Goal: Check status: Check status

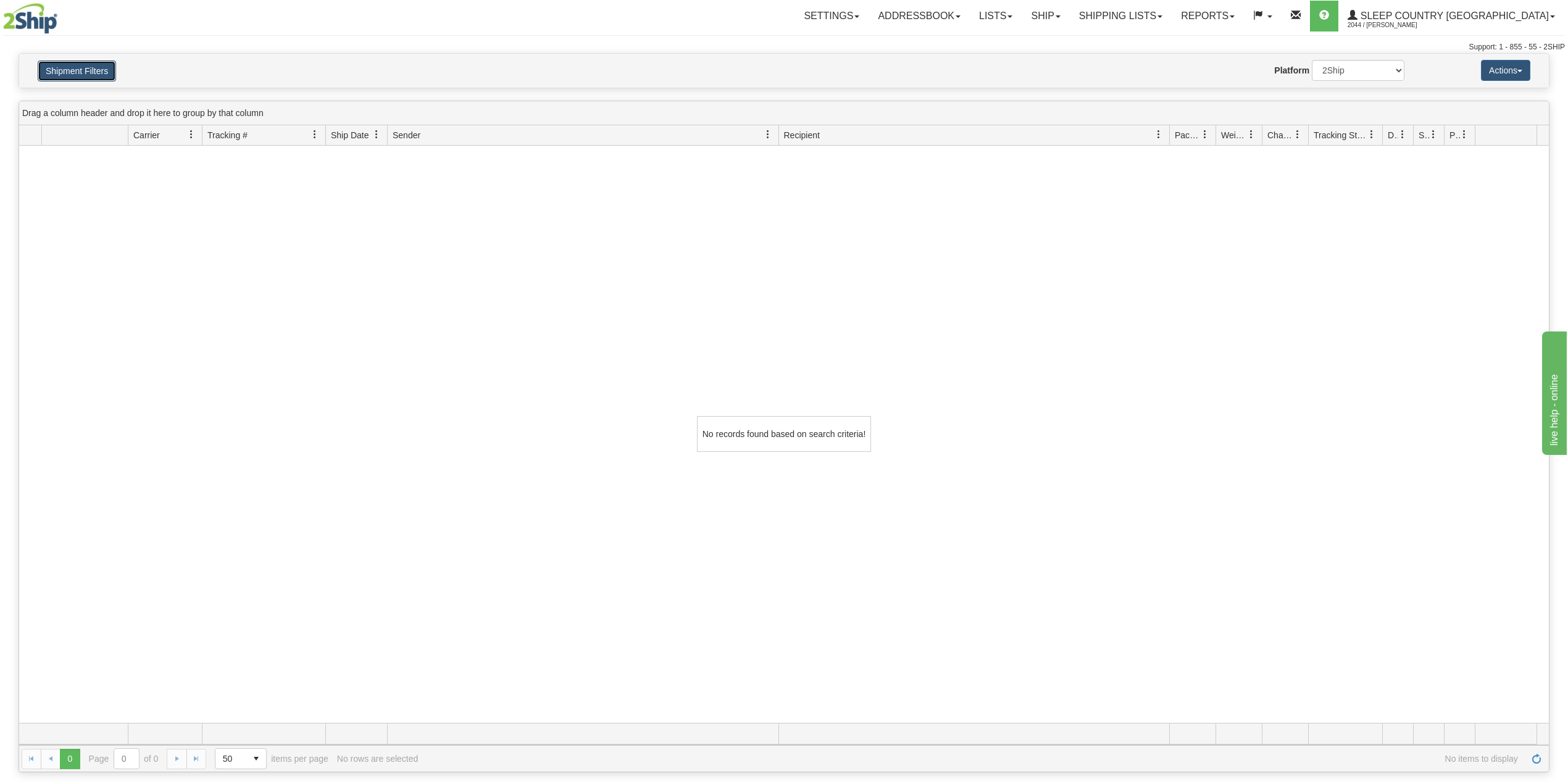
click at [87, 77] on button "Shipment Filters" at bounding box center [77, 70] width 78 height 21
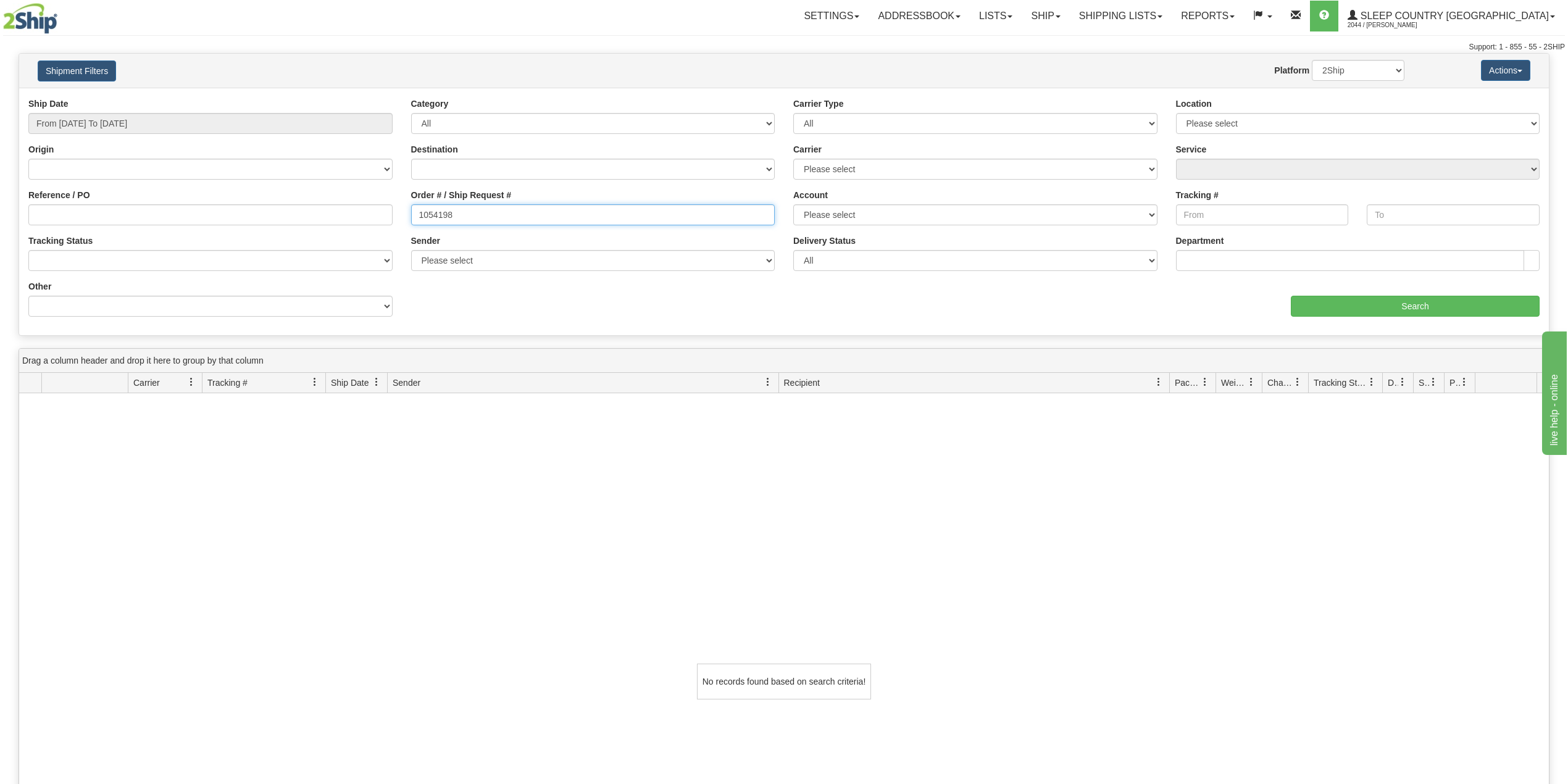
click at [442, 220] on input "1054198" at bounding box center [593, 215] width 365 height 21
paste input "9393"
type input "1059393"
click at [1413, 304] on input "Search" at bounding box center [1415, 305] width 249 height 21
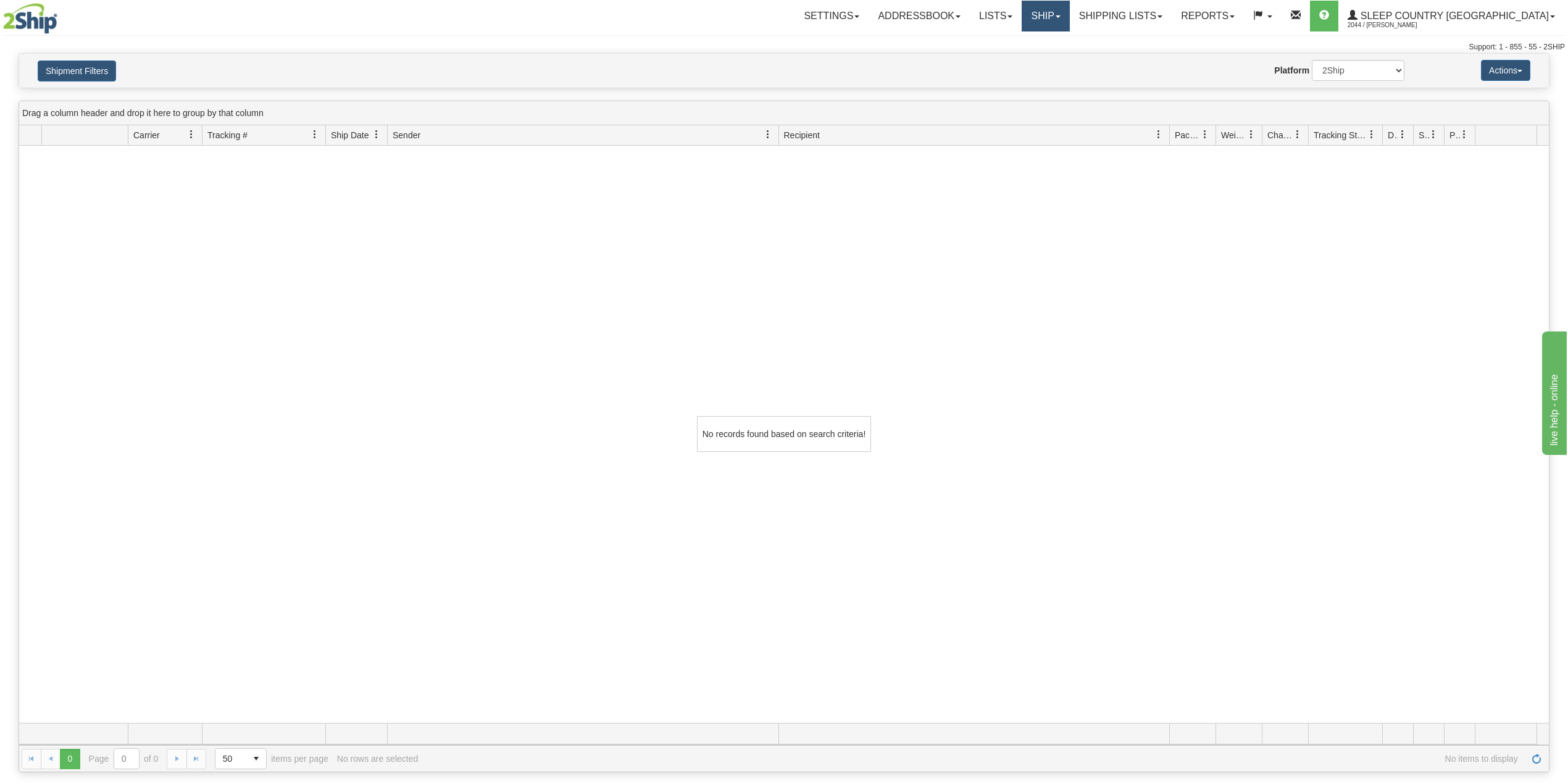
click at [1069, 8] on link "Ship" at bounding box center [1045, 16] width 48 height 31
click at [1057, 57] on span "OnHold / Order Queue" at bounding box center [1013, 60] width 87 height 10
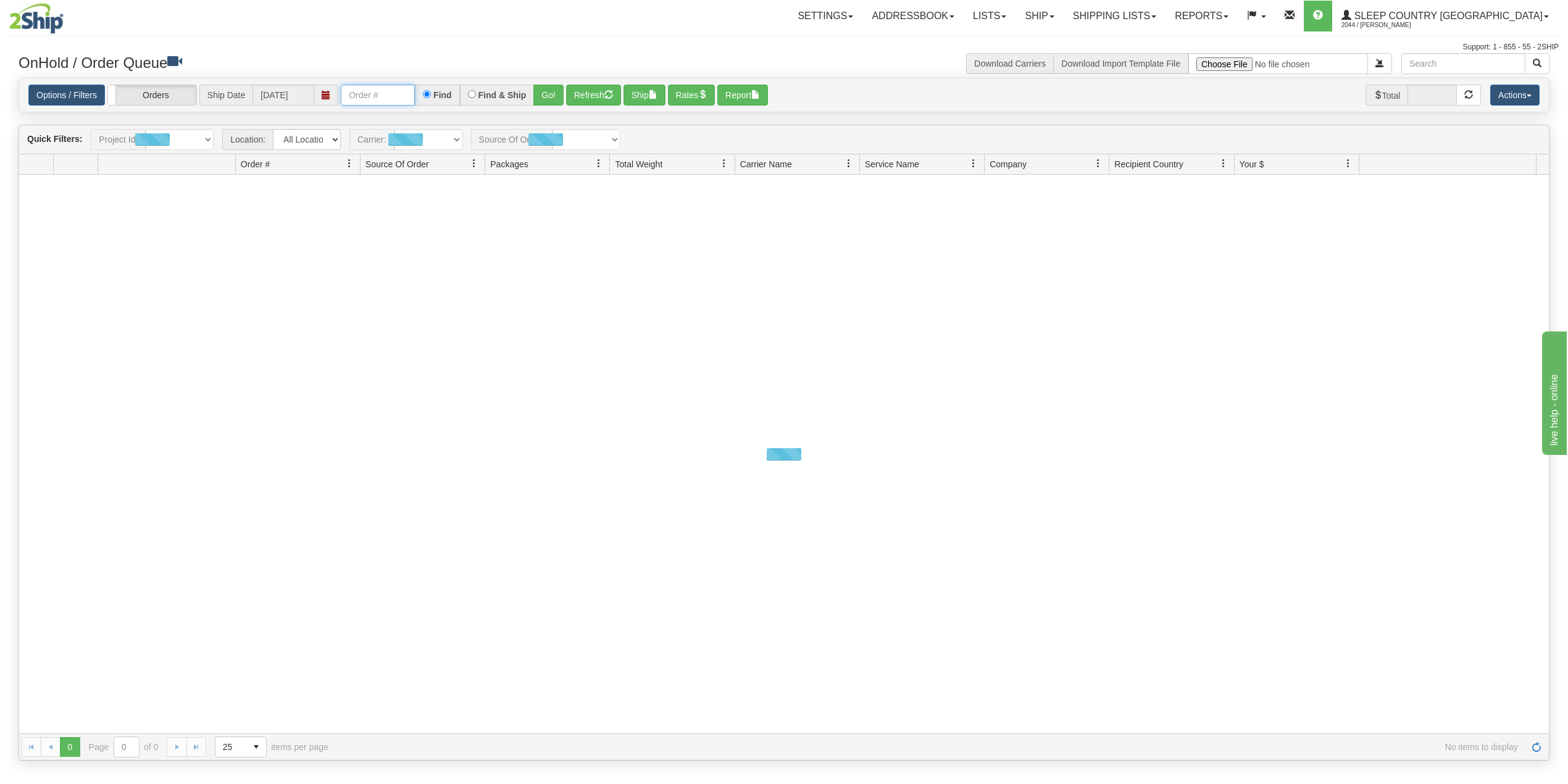
click at [364, 103] on input "text" at bounding box center [378, 95] width 74 height 21
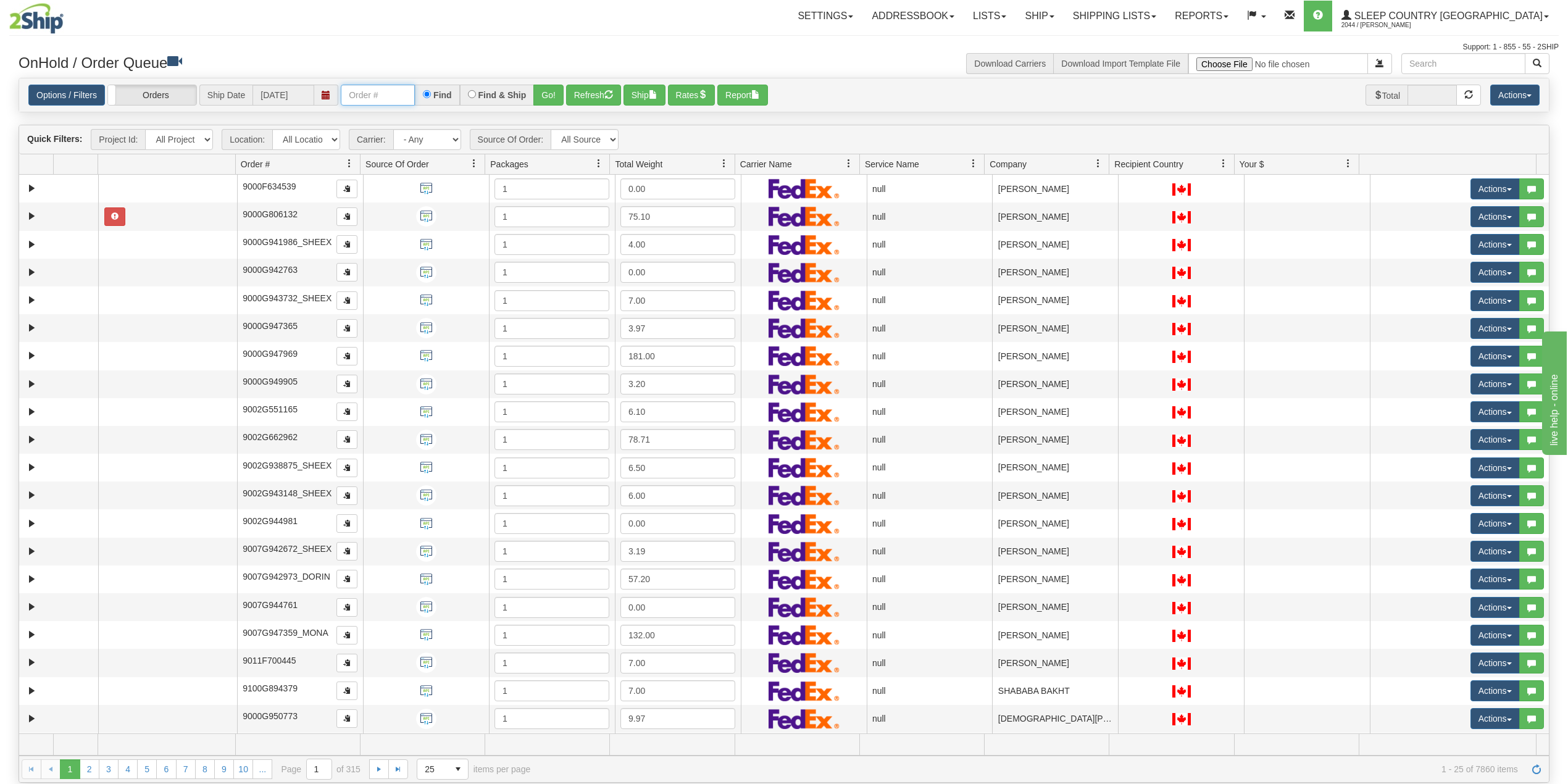
paste input "1059393"
click at [550, 93] on button "Go!" at bounding box center [548, 95] width 30 height 21
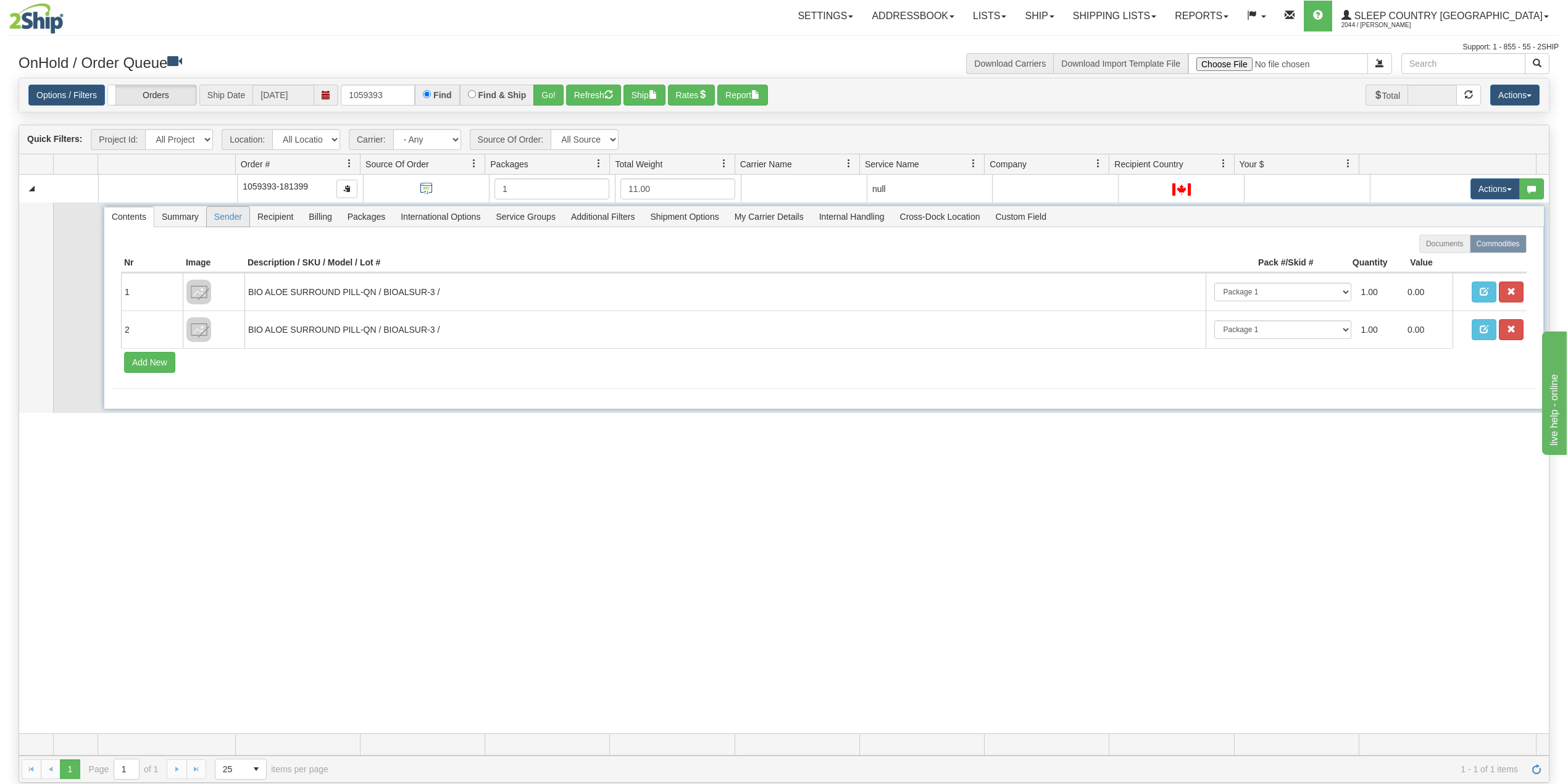
click at [226, 218] on span "Sender" at bounding box center [228, 216] width 43 height 19
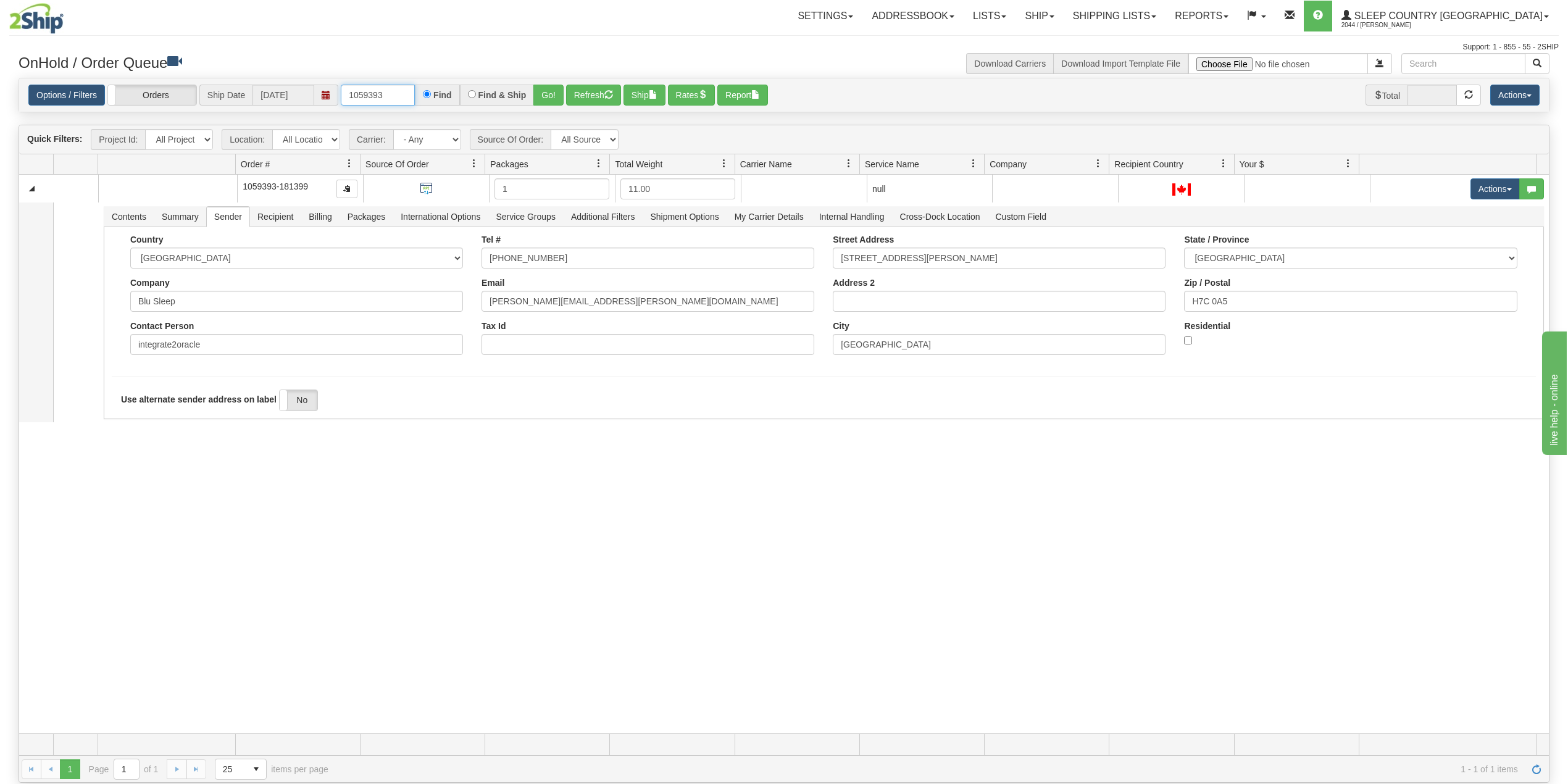
click at [357, 98] on input "1059393" at bounding box center [378, 95] width 74 height 21
paste input "9000I124636"
type input "9000I124636"
click at [552, 96] on button "Go!" at bounding box center [548, 95] width 30 height 21
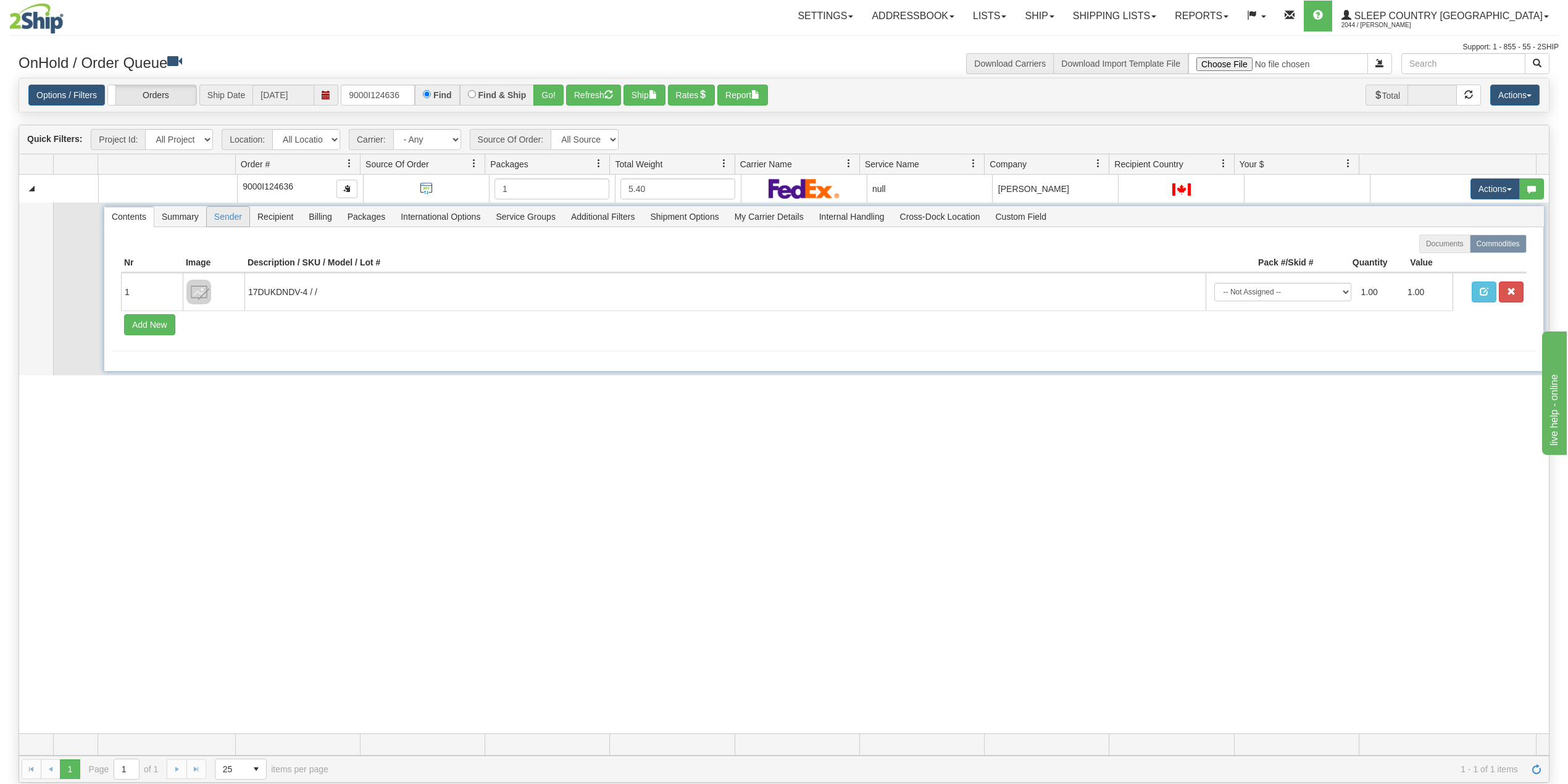
click at [226, 225] on span "Sender" at bounding box center [228, 216] width 43 height 19
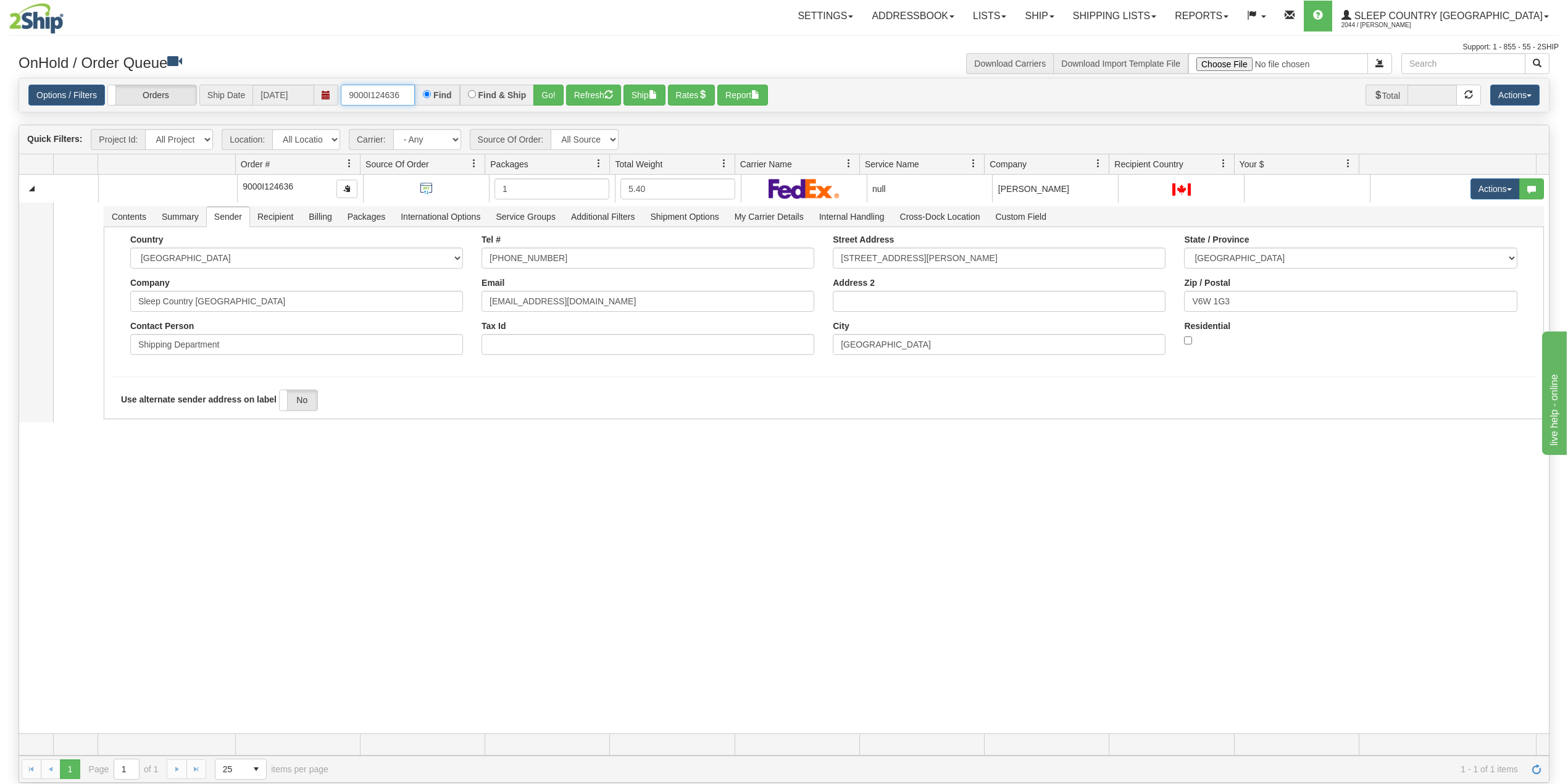
click at [366, 94] on input "9000I124636" at bounding box center [378, 95] width 74 height 21
paste input "text"
click at [393, 103] on input "text" at bounding box center [378, 95] width 74 height 21
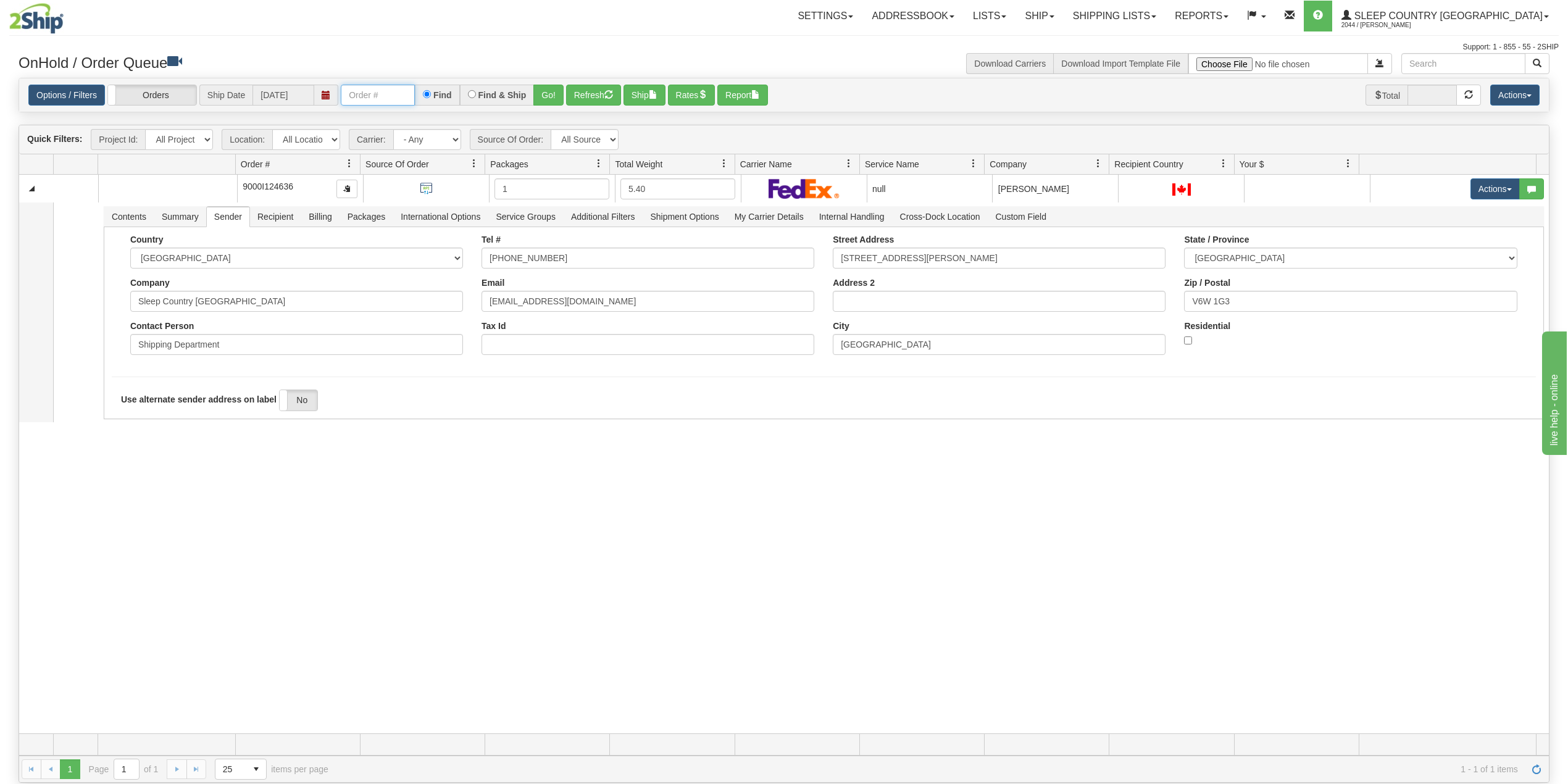
paste input "9000I118673"
click at [552, 94] on button "Go!" at bounding box center [548, 95] width 30 height 21
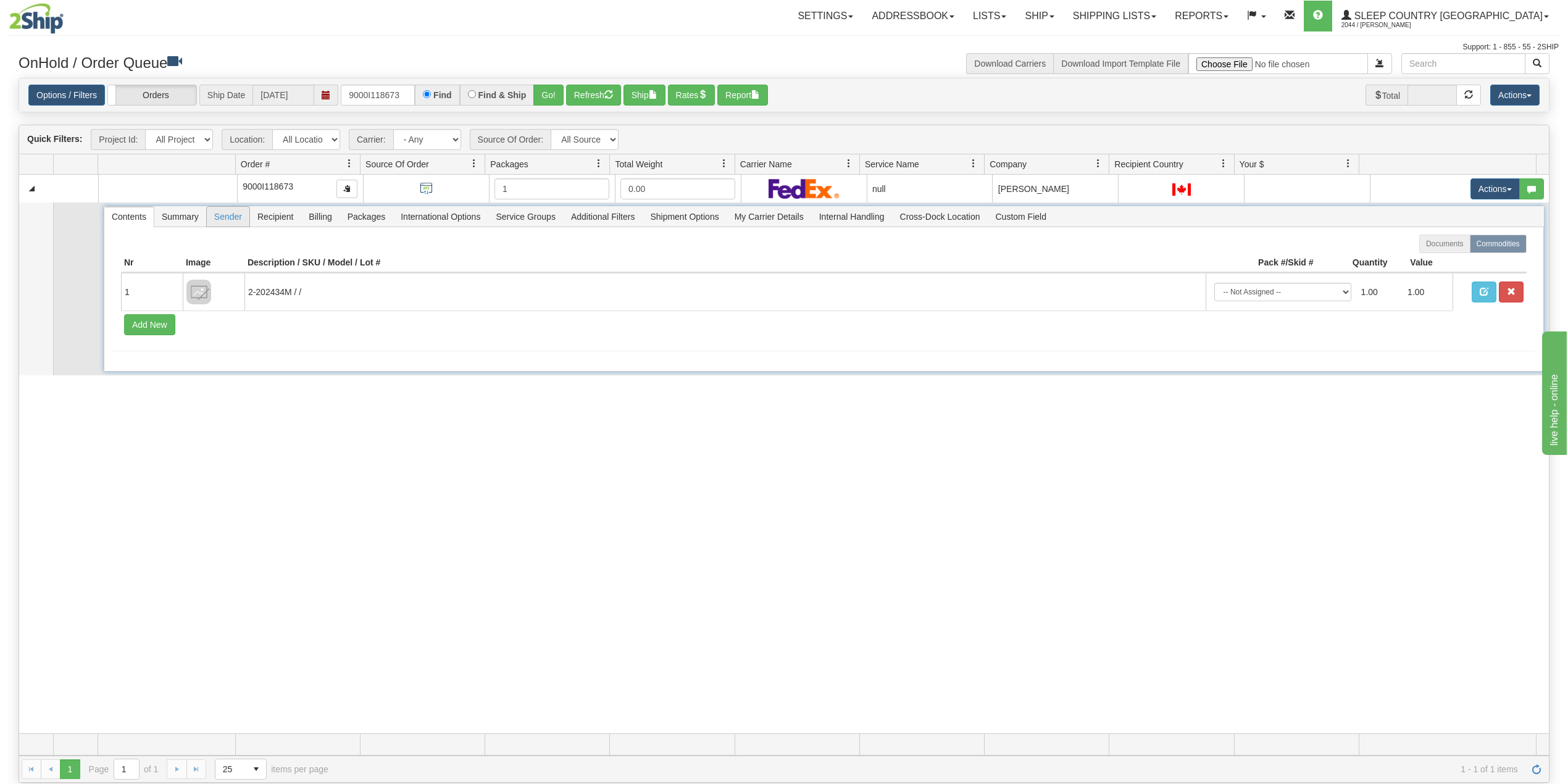
click at [223, 220] on span "Sender" at bounding box center [228, 216] width 43 height 19
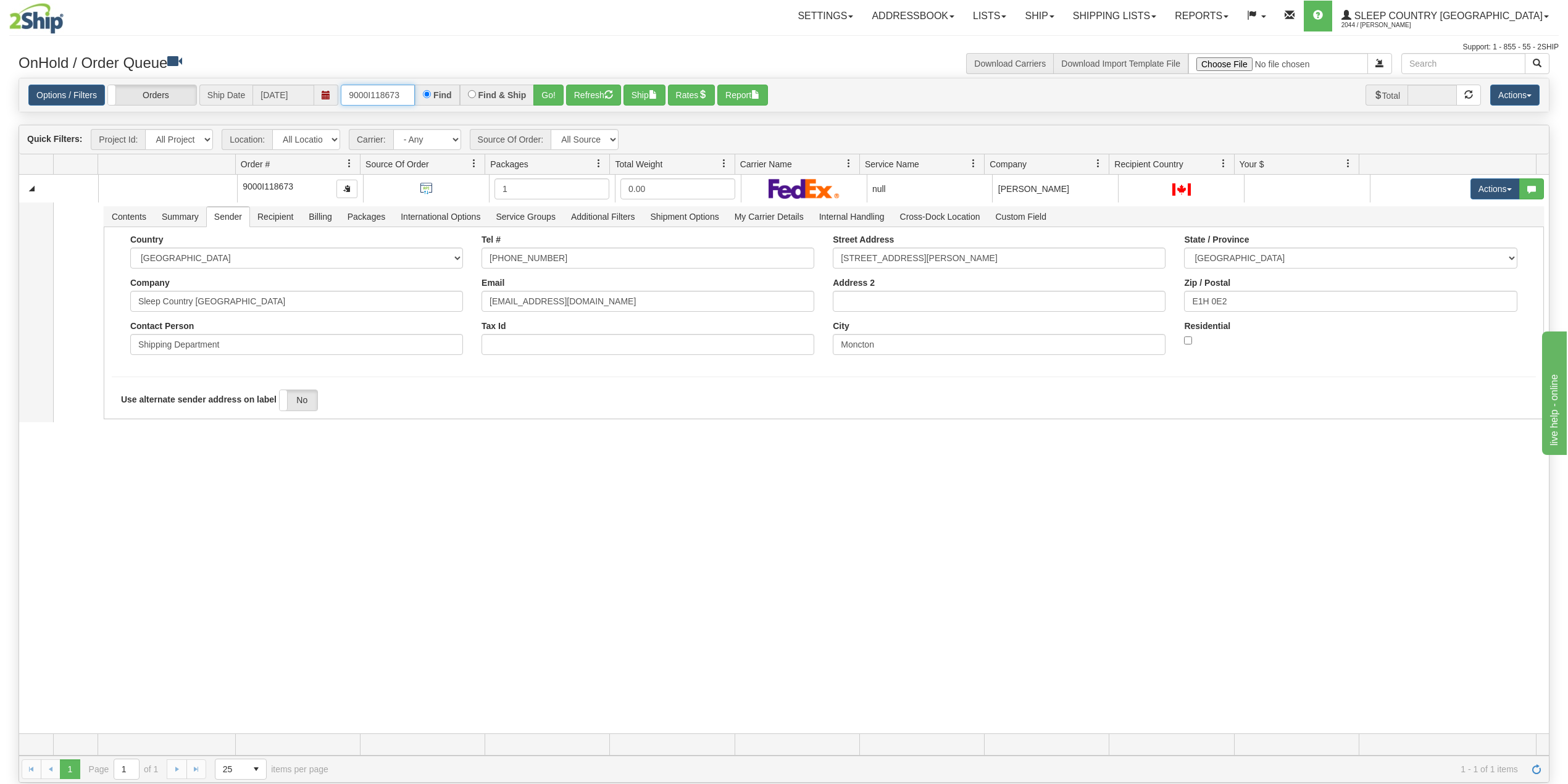
click at [361, 92] on input "9000I118673" at bounding box center [378, 95] width 74 height 21
paste input "6910"
type input "9000I116910"
click at [552, 95] on button "Go!" at bounding box center [548, 95] width 30 height 21
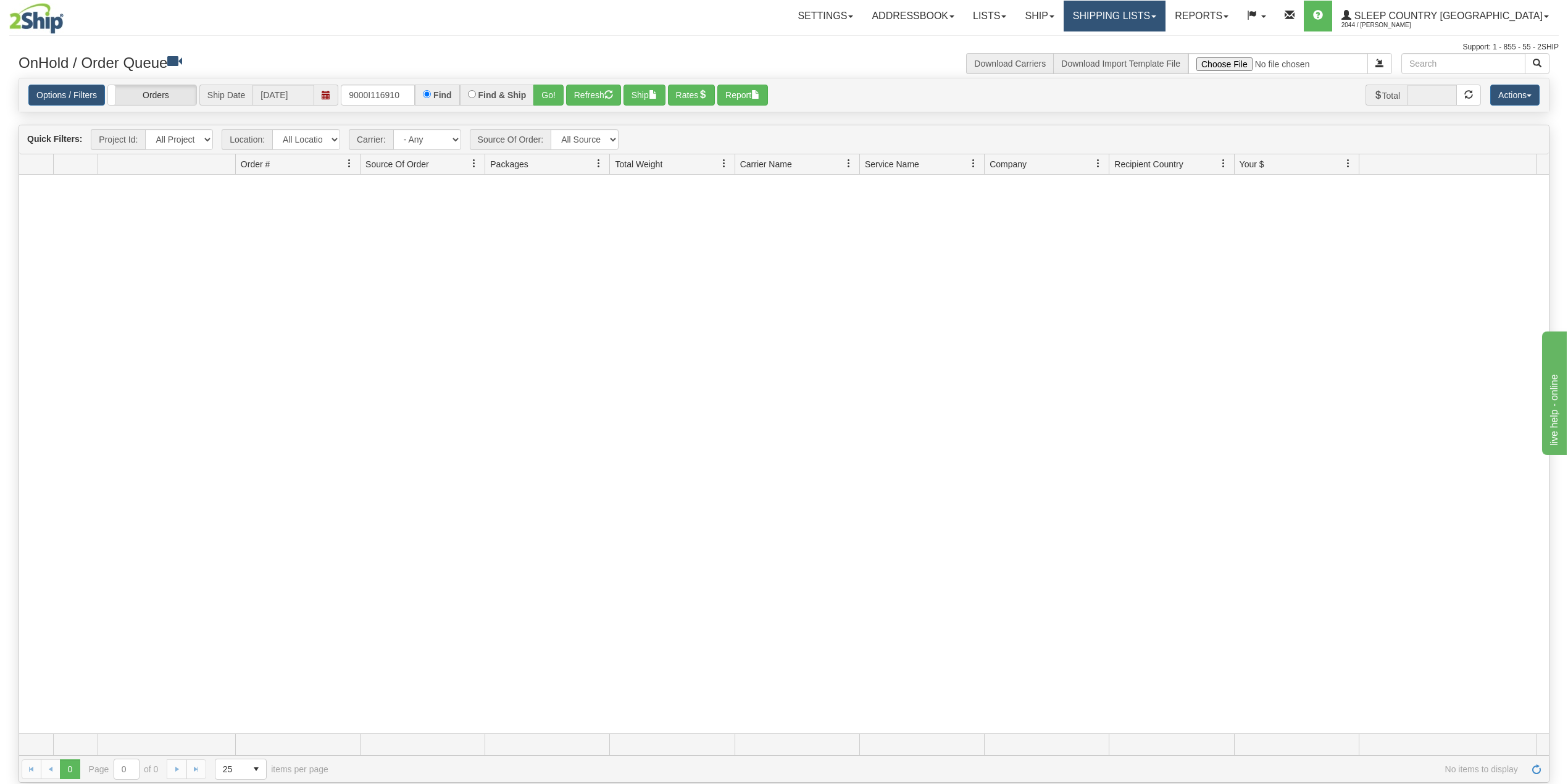
click at [1166, 15] on link "Shipping lists" at bounding box center [1114, 16] width 102 height 31
click at [1146, 58] on span "Search Shipment History" at bounding box center [1104, 60] width 96 height 10
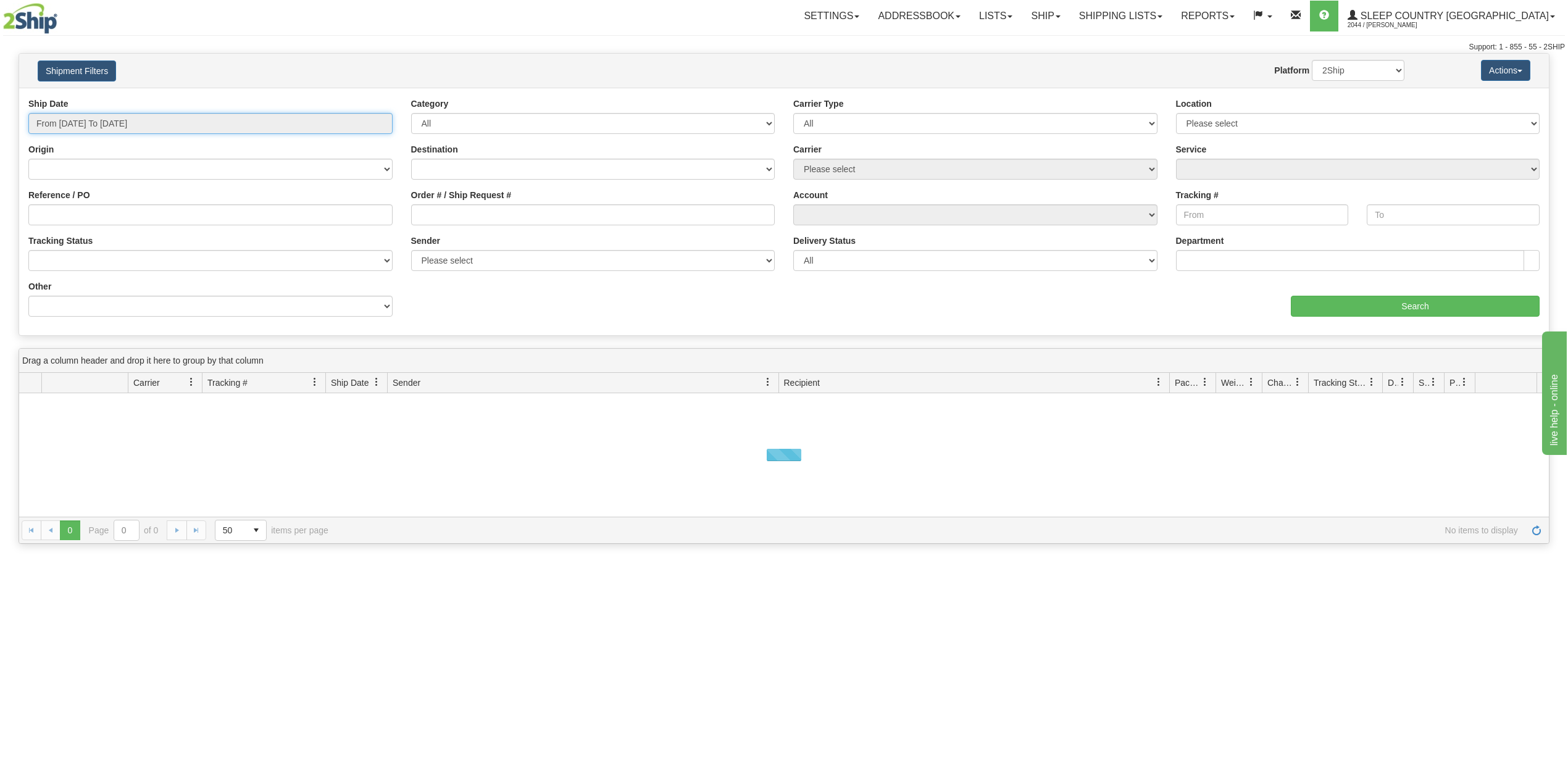
click at [117, 120] on input "From 09/28/2025 To 09/29/2025" at bounding box center [210, 123] width 365 height 21
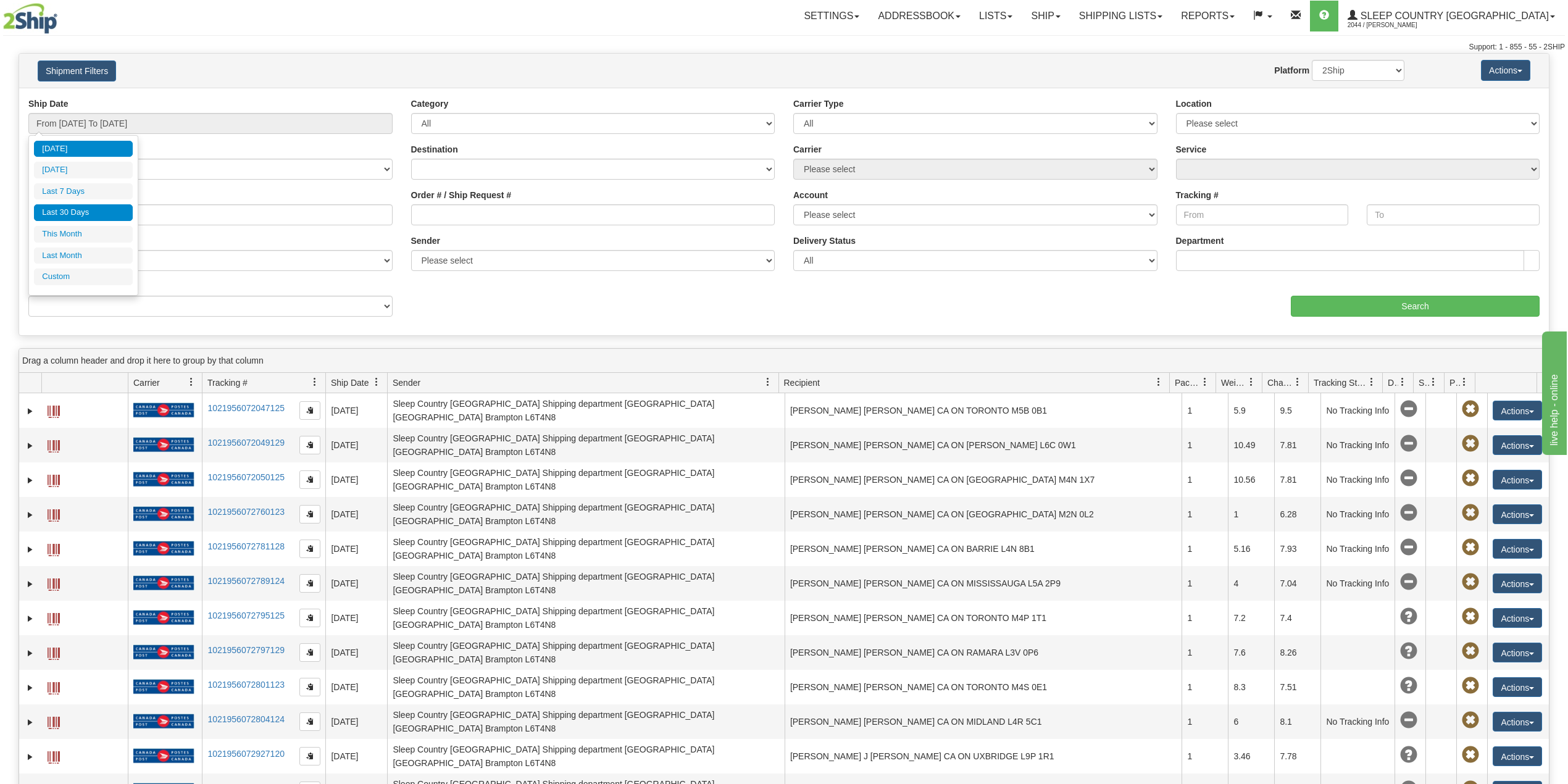
click at [82, 213] on li "Last 30 Days" at bounding box center [83, 213] width 99 height 17
type input "From 08/31/2025 To 09/29/2025"
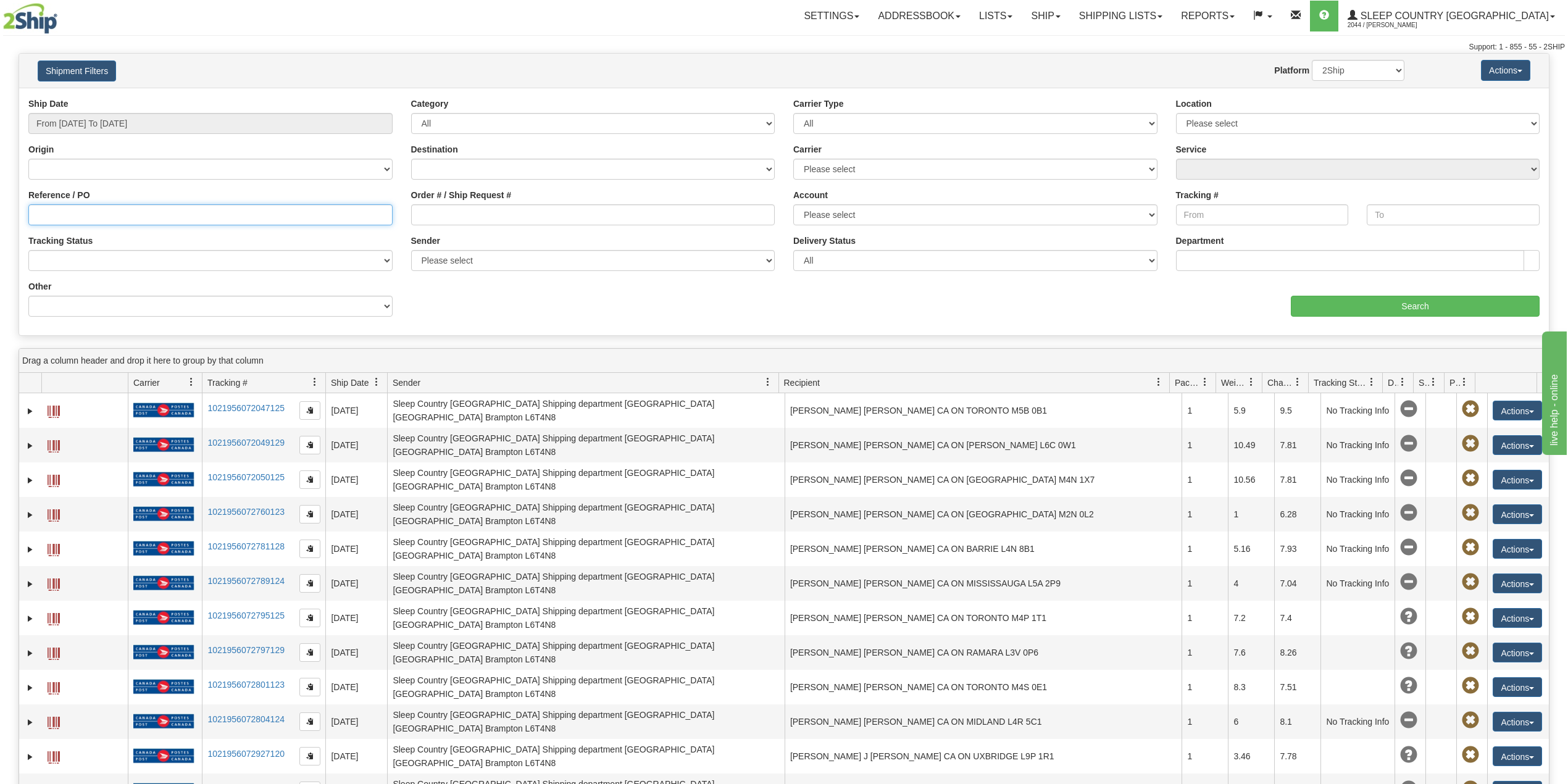
click at [82, 213] on input "Reference / PO" at bounding box center [210, 215] width 365 height 21
paste input "9000I116910"
click at [1382, 305] on input "Search" at bounding box center [1415, 305] width 249 height 21
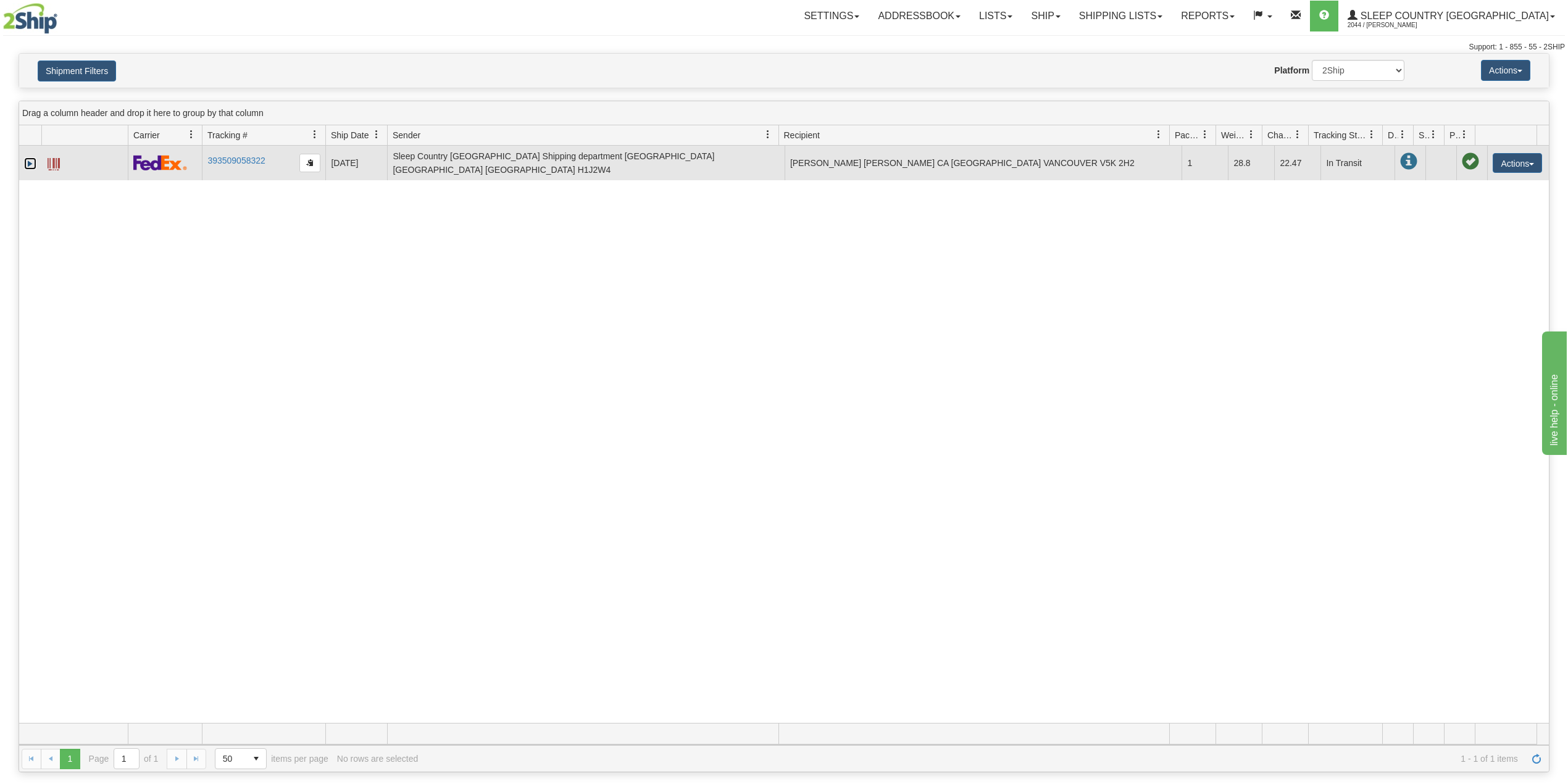
click at [28, 166] on link "Expand" at bounding box center [30, 164] width 13 height 13
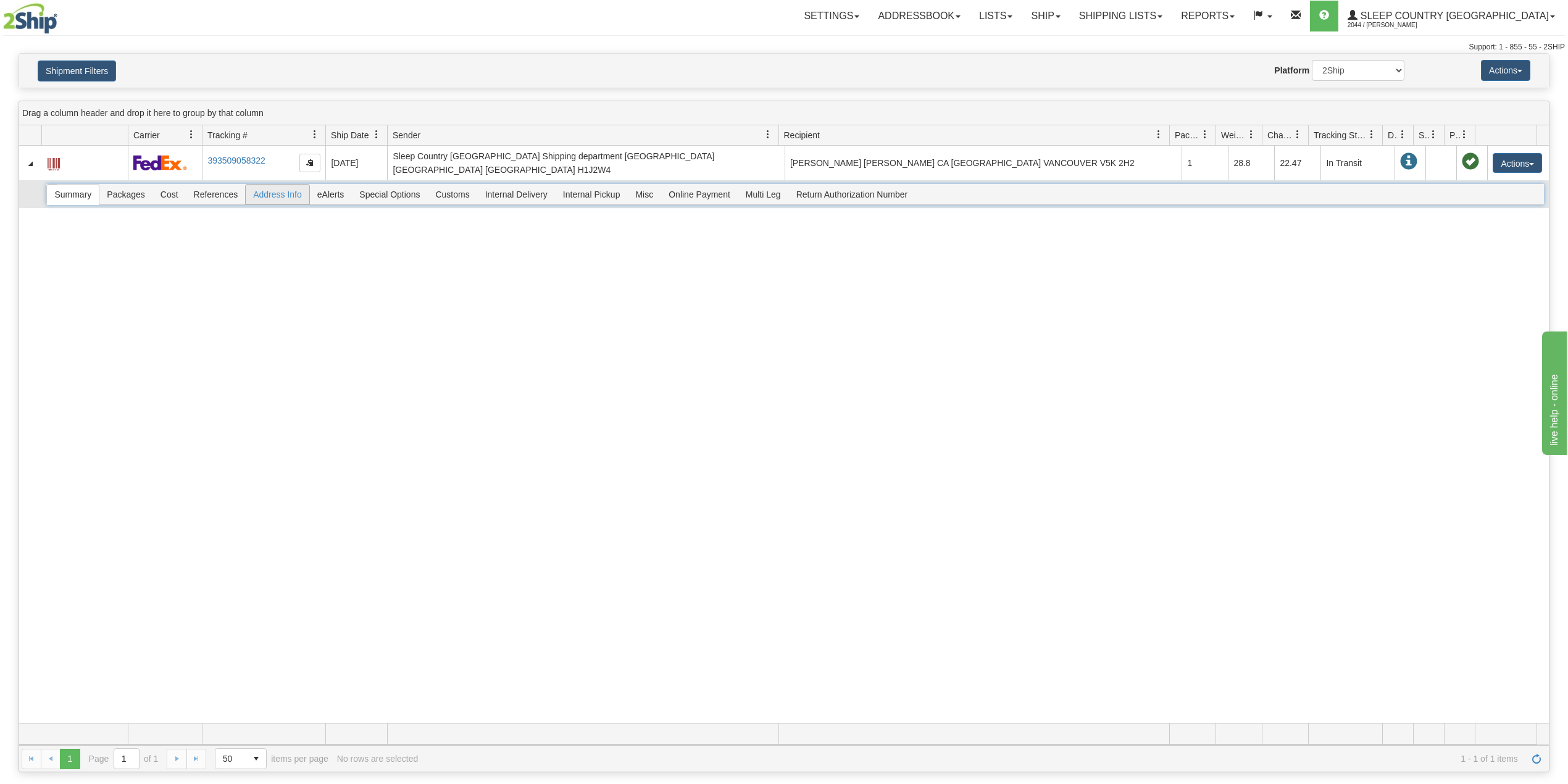
click at [282, 191] on span "Address Info" at bounding box center [277, 194] width 63 height 19
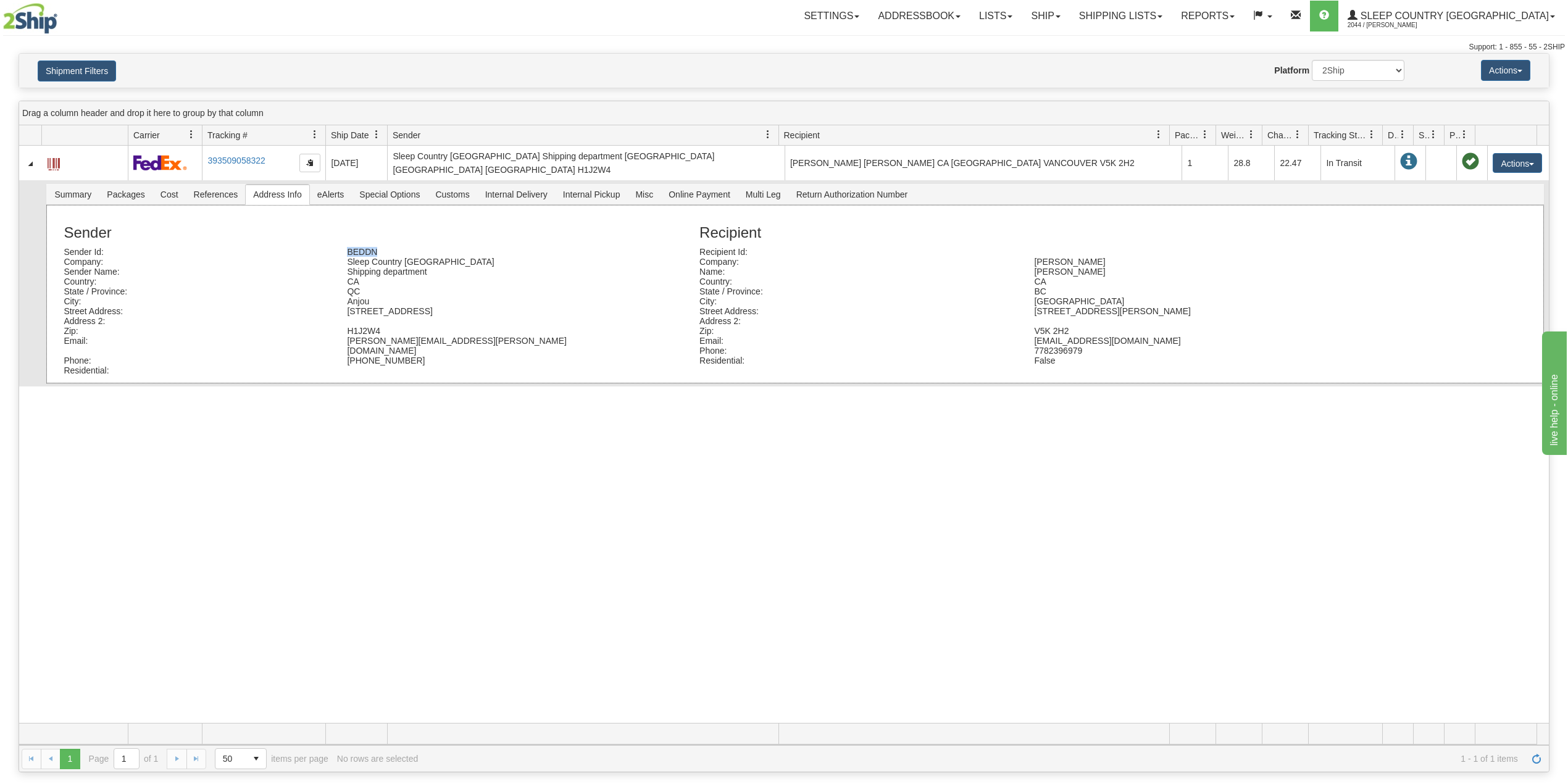
drag, startPoint x: 383, startPoint y: 246, endPoint x: 344, endPoint y: 245, distance: 39.0
click at [344, 247] on div "BEDDN" at bounding box center [479, 252] width 284 height 10
copy div "BEDDN"
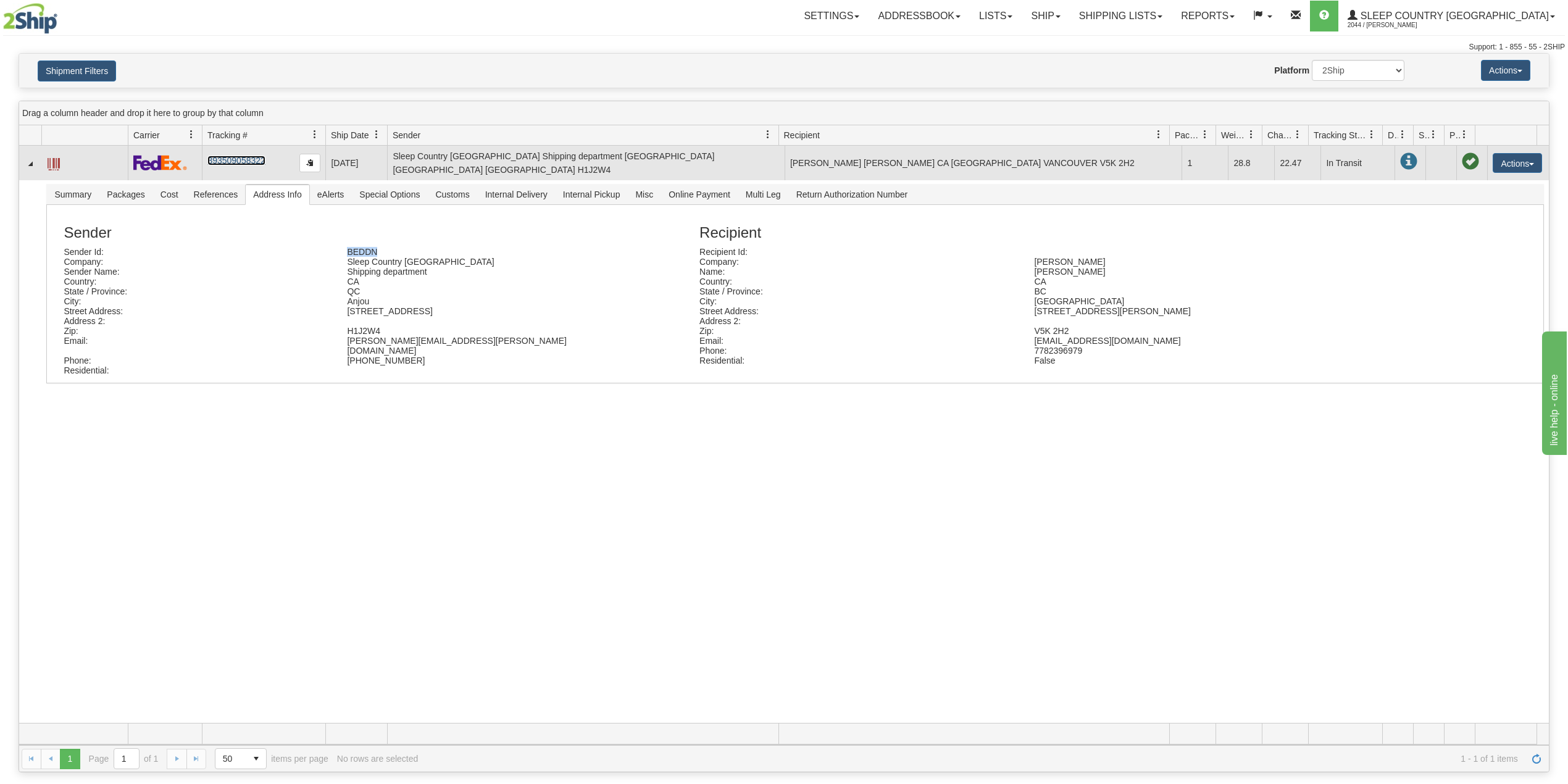
click at [225, 156] on link "393509058322" at bounding box center [237, 161] width 58 height 10
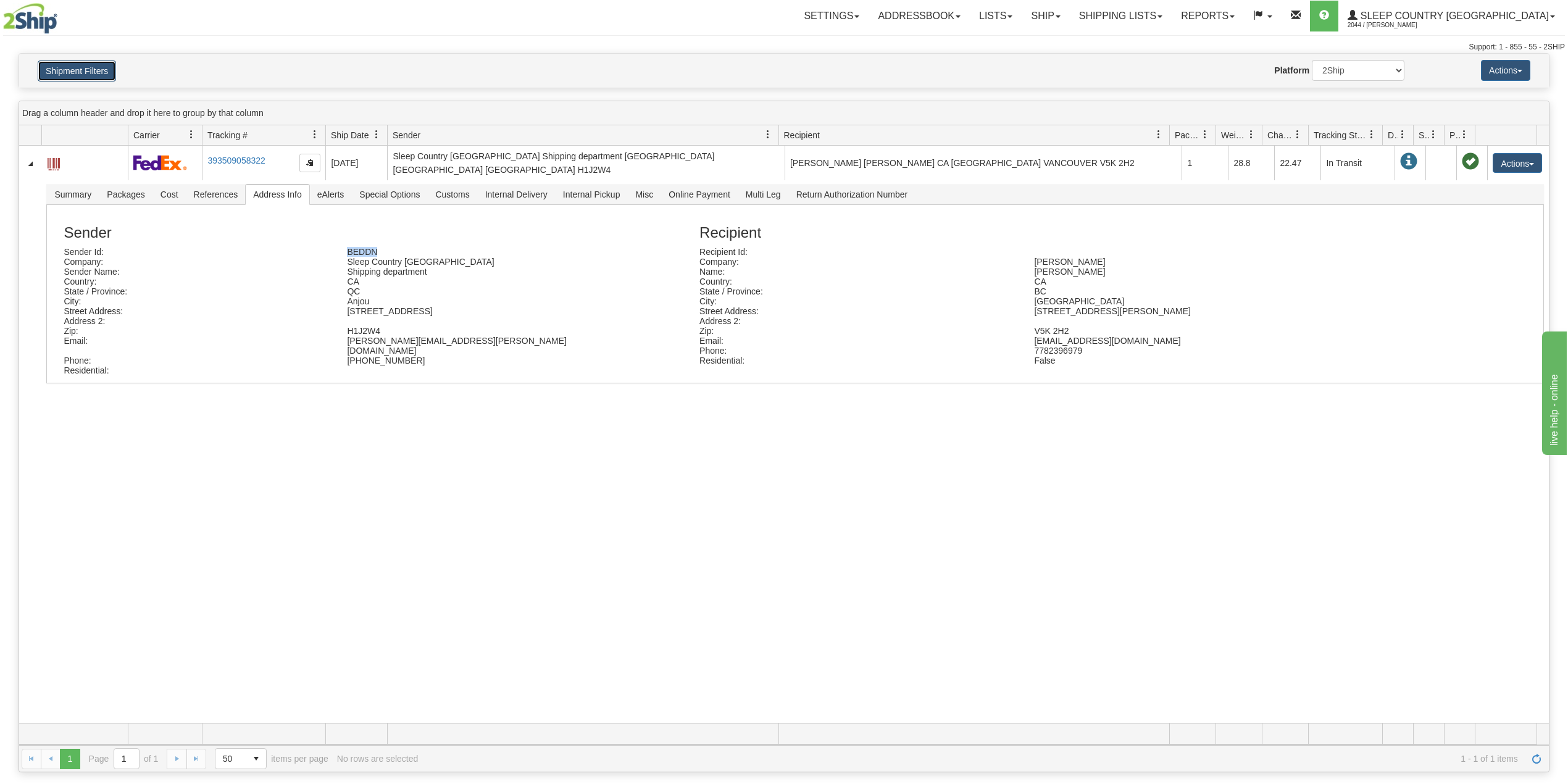
click at [83, 65] on button "Shipment Filters" at bounding box center [77, 70] width 78 height 21
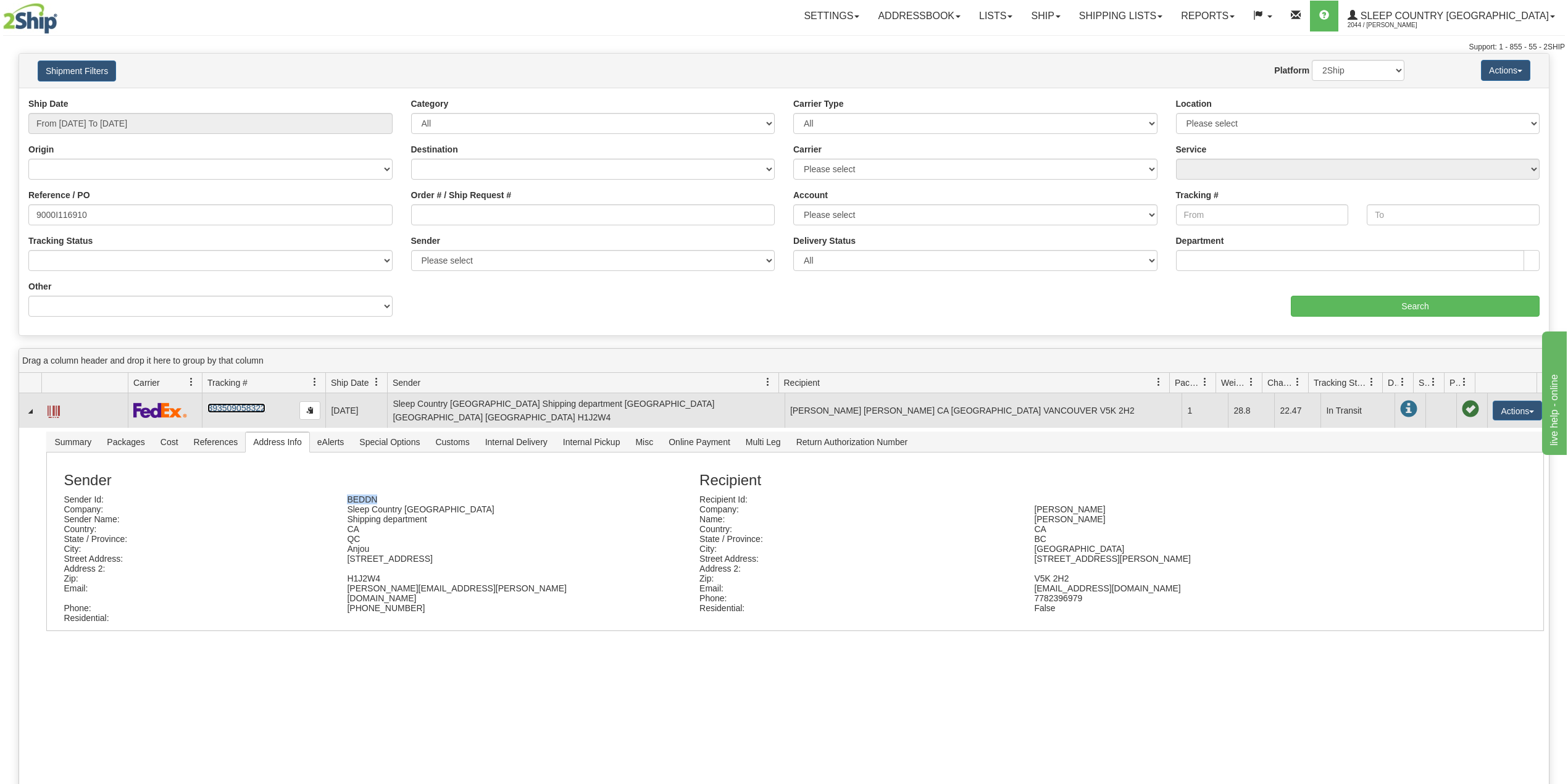
click at [241, 405] on link "393509058322" at bounding box center [237, 408] width 58 height 10
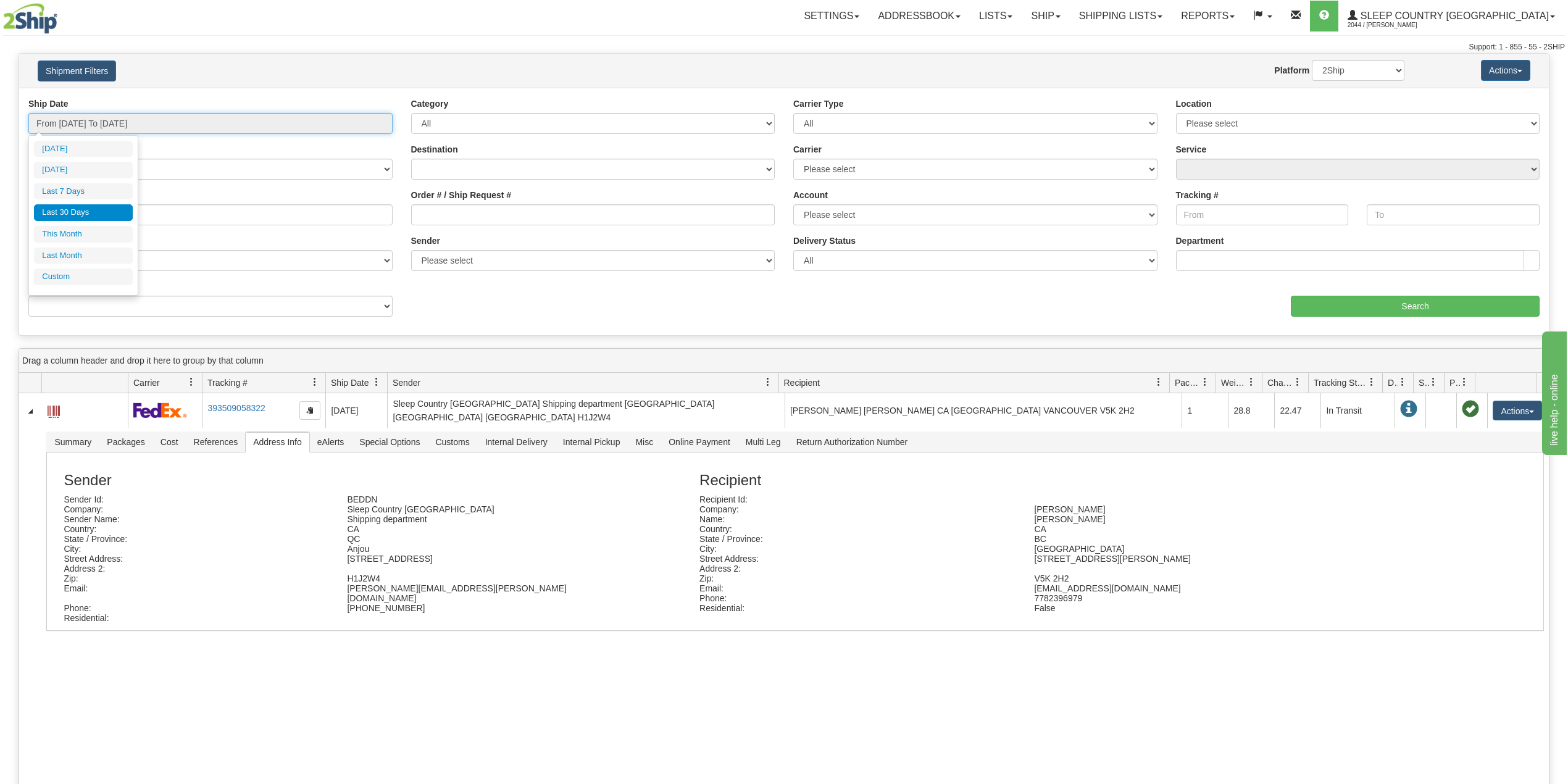
click at [138, 124] on input "From 08/31/2025 To 09/29/2025" at bounding box center [210, 123] width 365 height 21
click at [70, 211] on li "Last 30 Days" at bounding box center [83, 213] width 99 height 17
click at [77, 218] on input "9000I116910" at bounding box center [210, 215] width 365 height 21
paste input "1998"
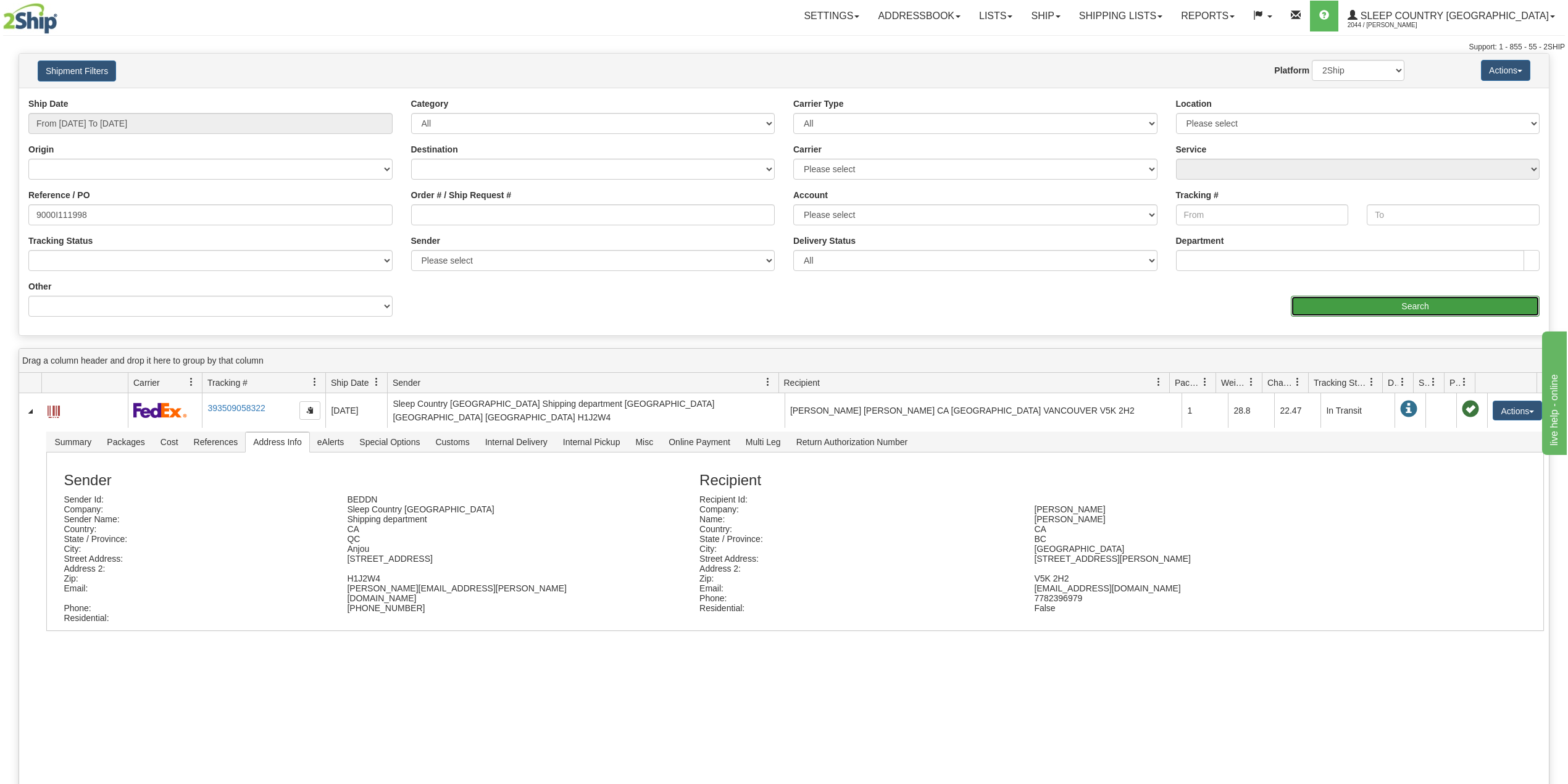
click at [1462, 312] on input "Search" at bounding box center [1415, 305] width 249 height 21
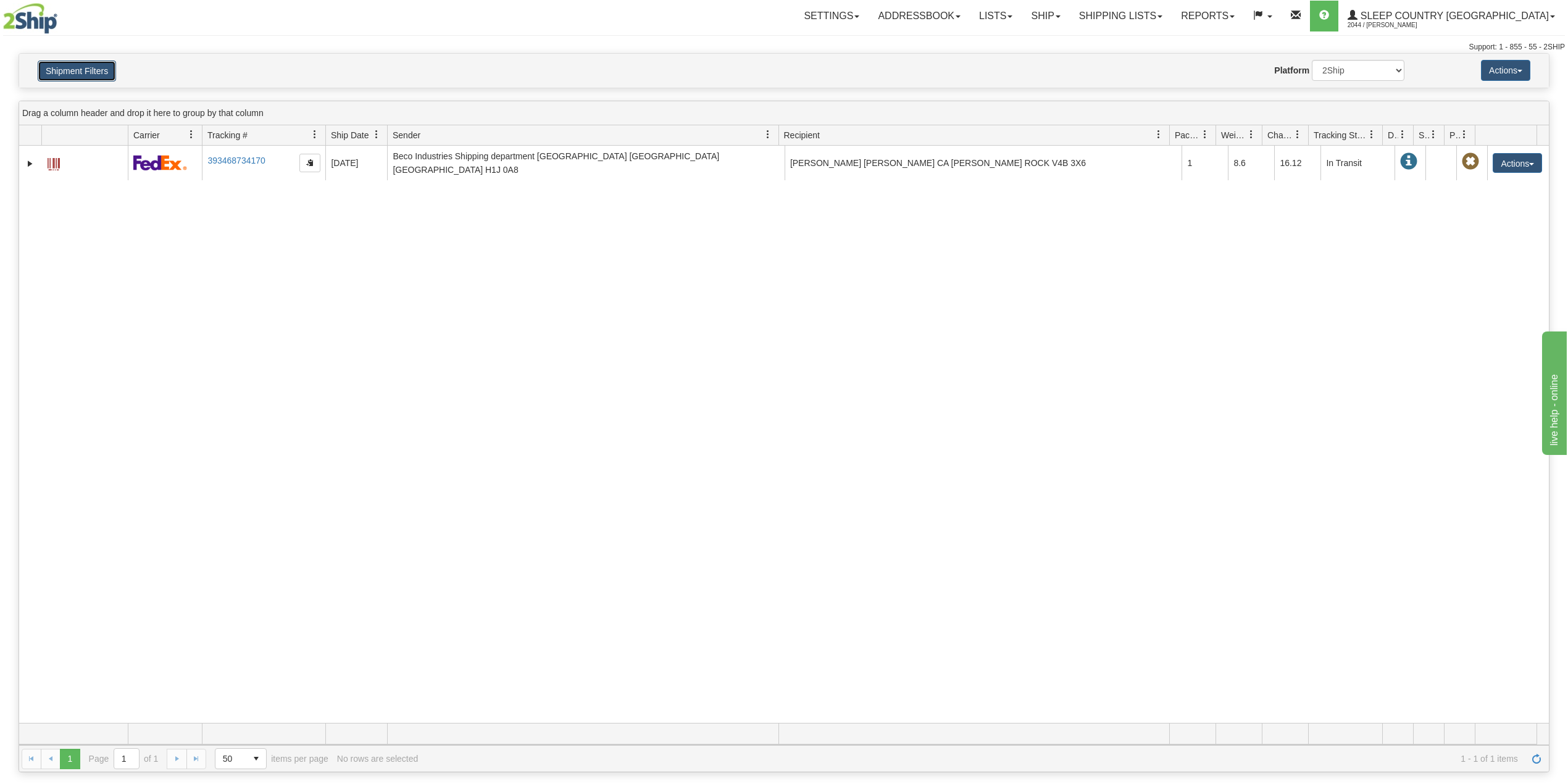
click at [79, 67] on button "Shipment Filters" at bounding box center [77, 70] width 78 height 21
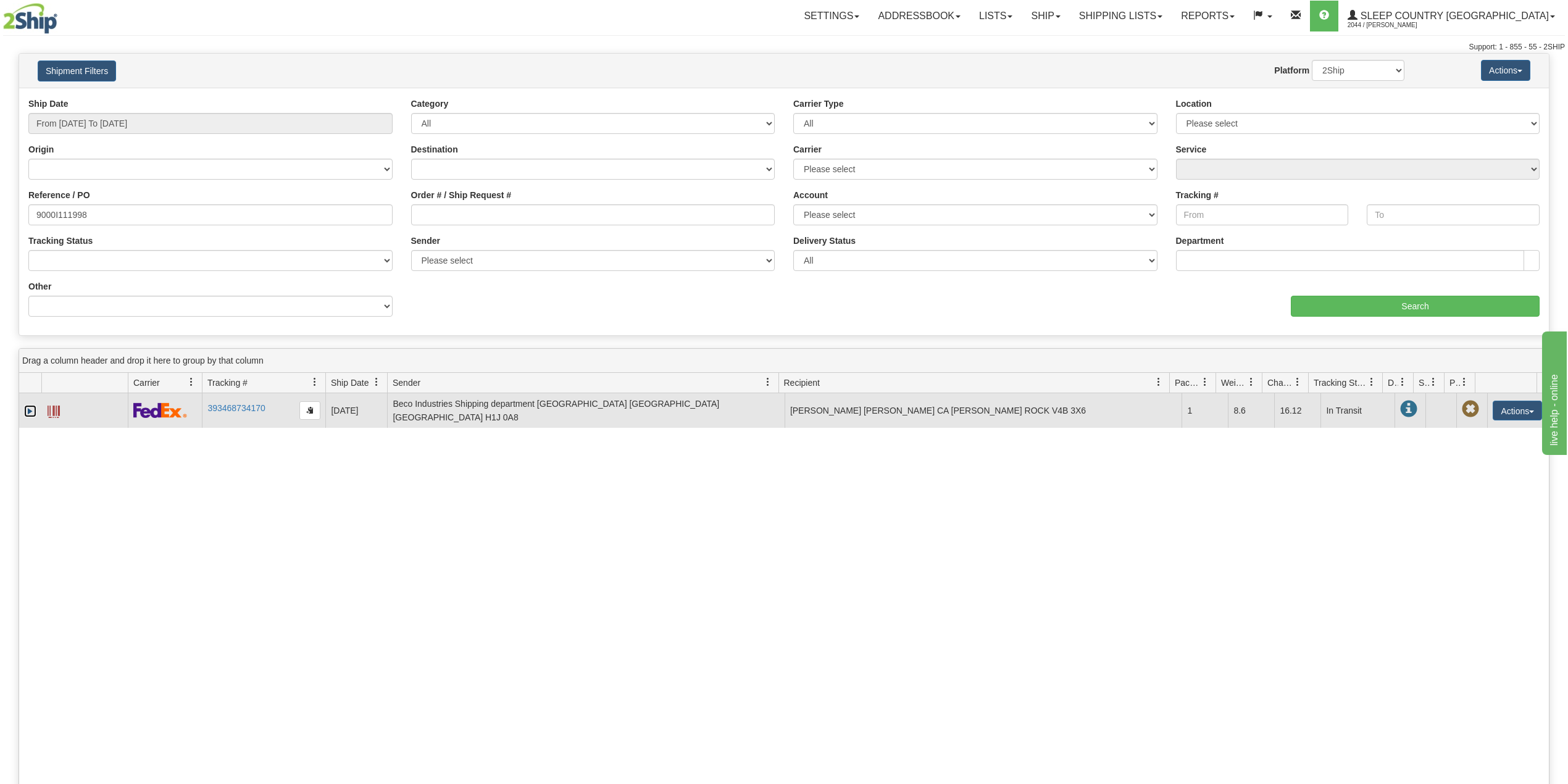
click at [27, 410] on link "Expand" at bounding box center [30, 411] width 13 height 13
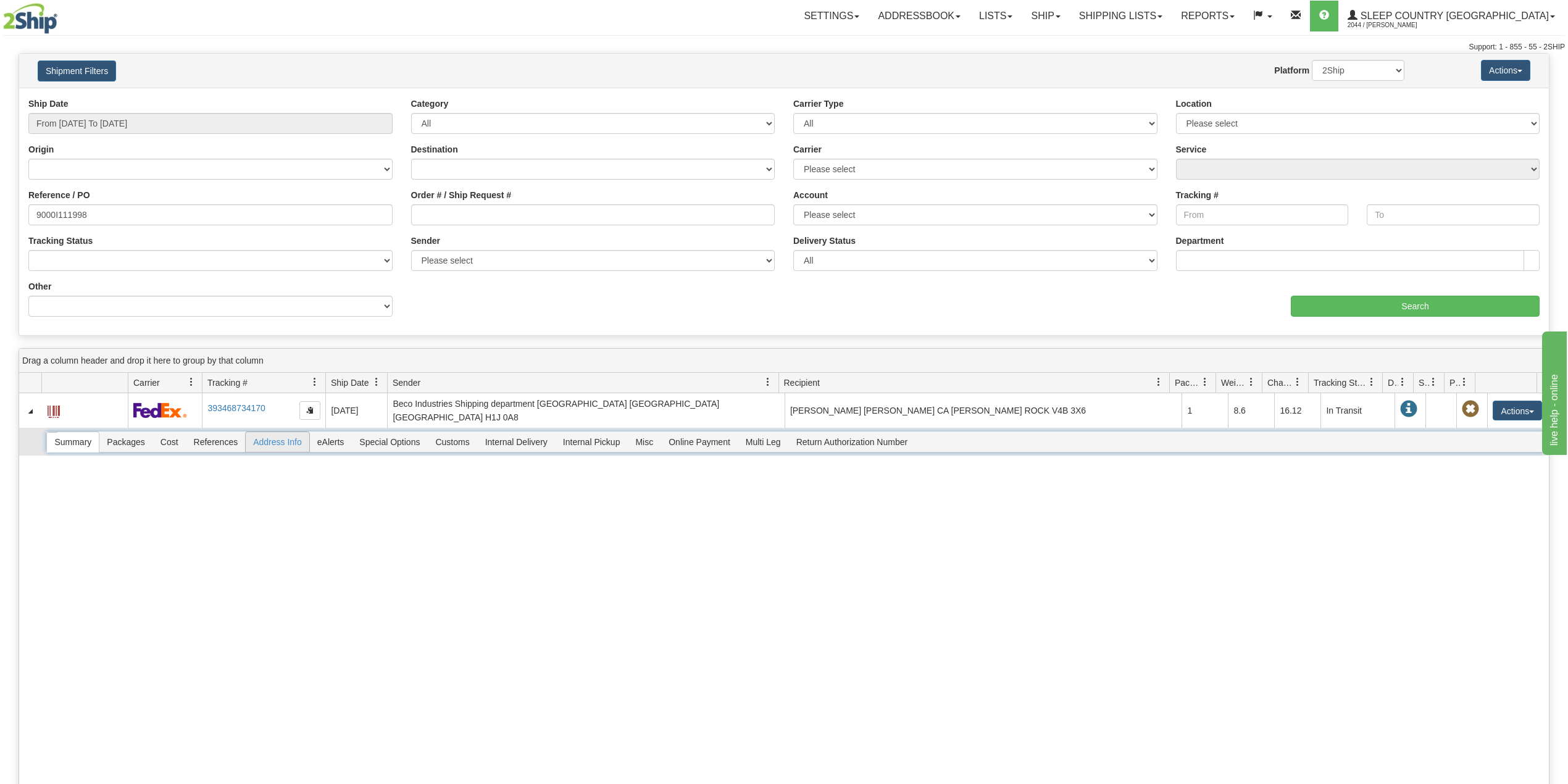
click at [290, 438] on span "Address Info" at bounding box center [277, 442] width 63 height 19
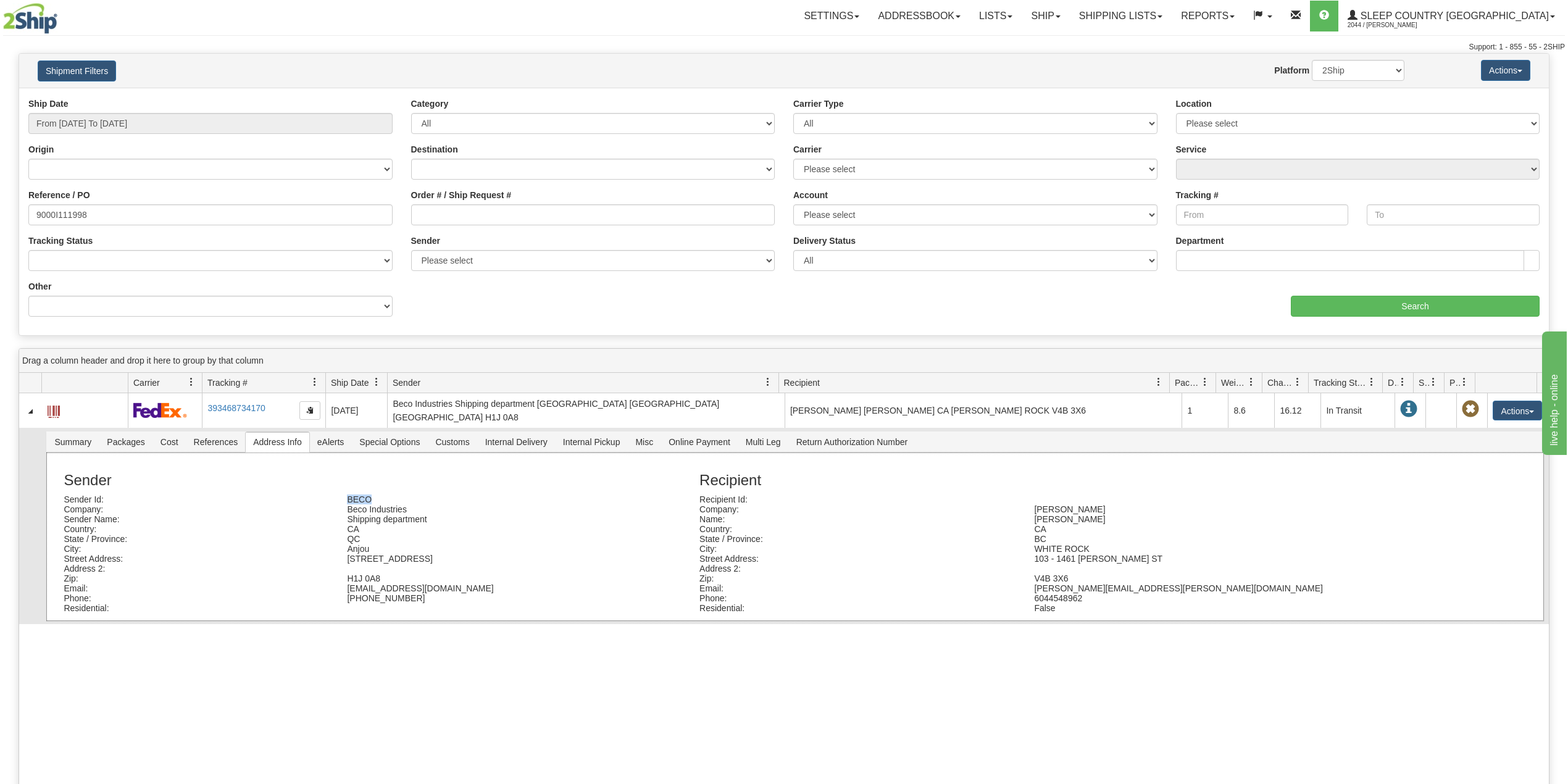
drag, startPoint x: 373, startPoint y: 490, endPoint x: 346, endPoint y: 492, distance: 27.1
click at [346, 494] on div "BECO" at bounding box center [479, 499] width 284 height 10
copy div "BECO"
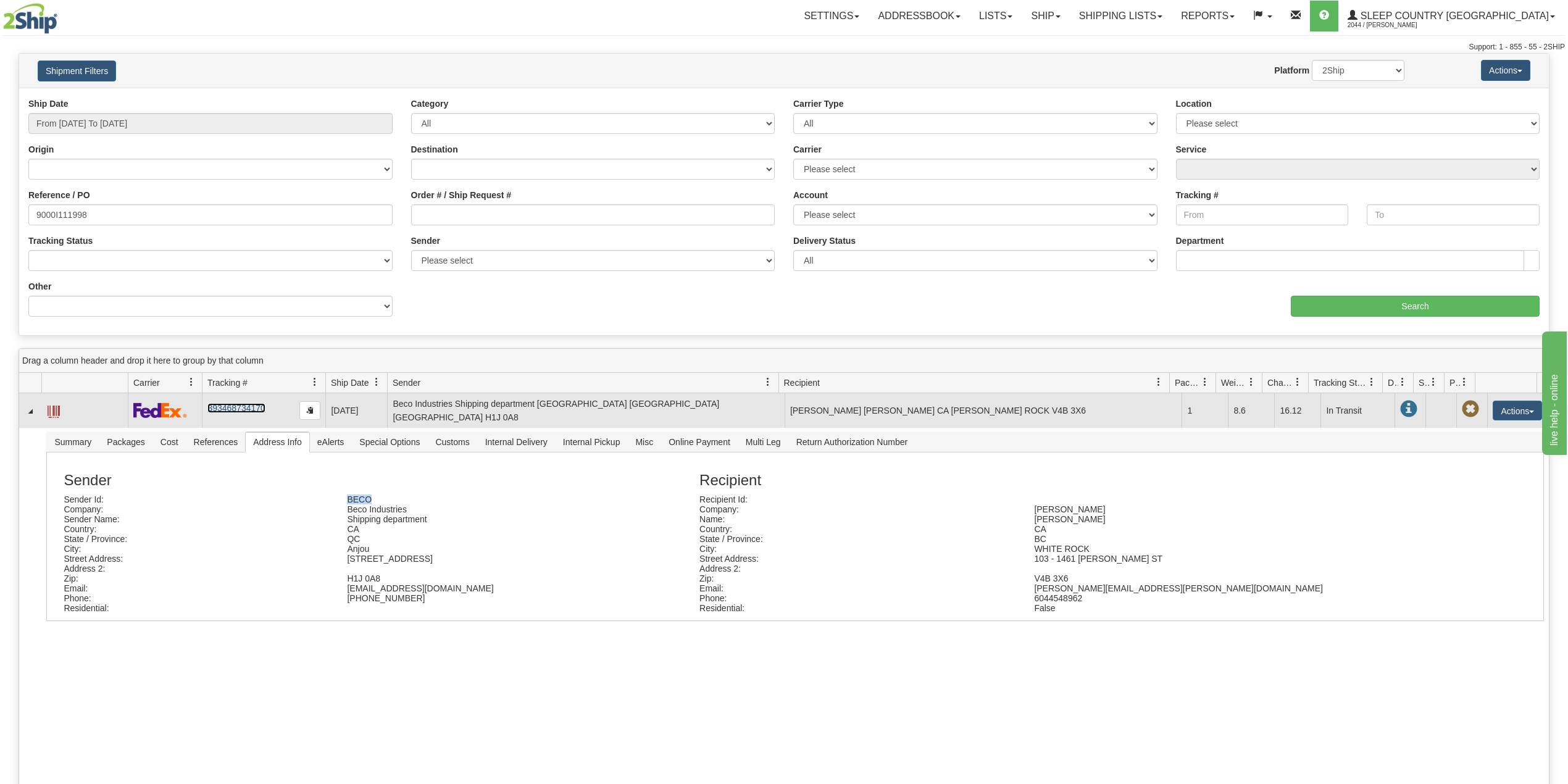
click at [238, 405] on link "393468734170" at bounding box center [237, 408] width 58 height 10
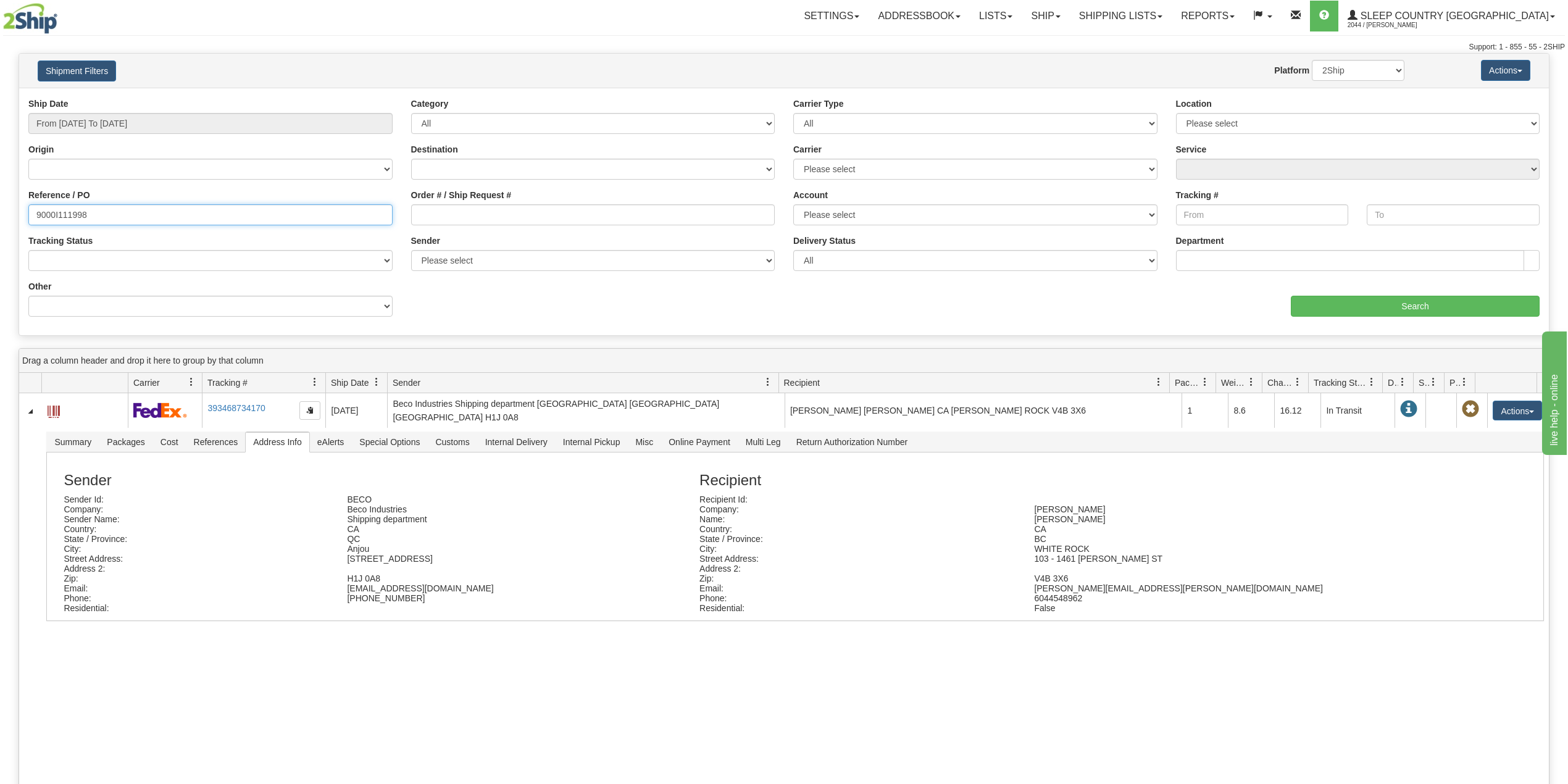
click at [72, 216] on input "9000I111998" at bounding box center [210, 215] width 365 height 21
paste input "045521"
type input "9000I045521"
click at [1368, 306] on input "Search" at bounding box center [1415, 305] width 249 height 21
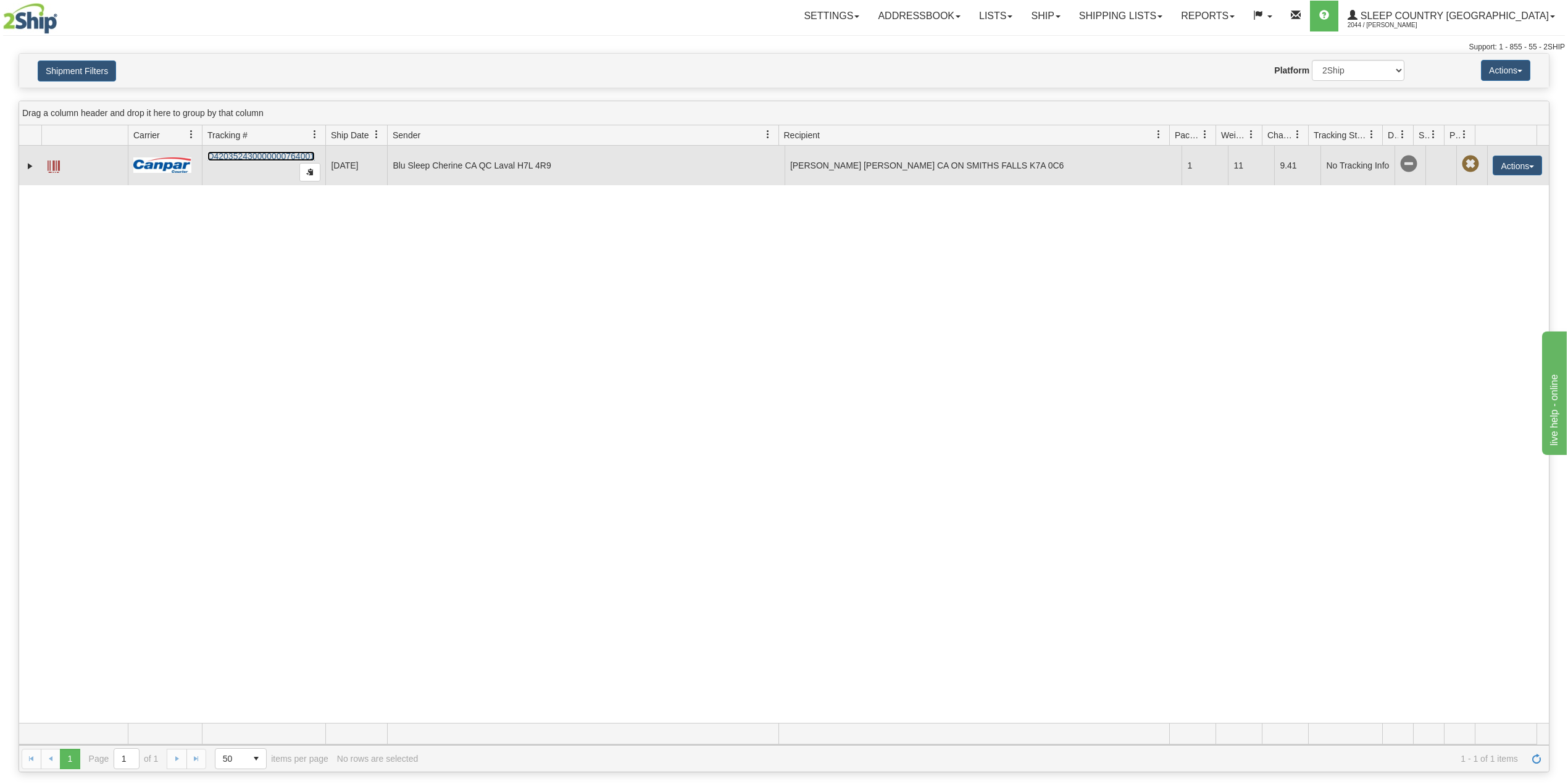
click at [277, 159] on link "D420352430000000764001" at bounding box center [261, 156] width 107 height 10
click at [250, 159] on link "D420352430000000764001" at bounding box center [261, 156] width 107 height 10
